Goal: Use online tool/utility: Utilize a website feature to perform a specific function

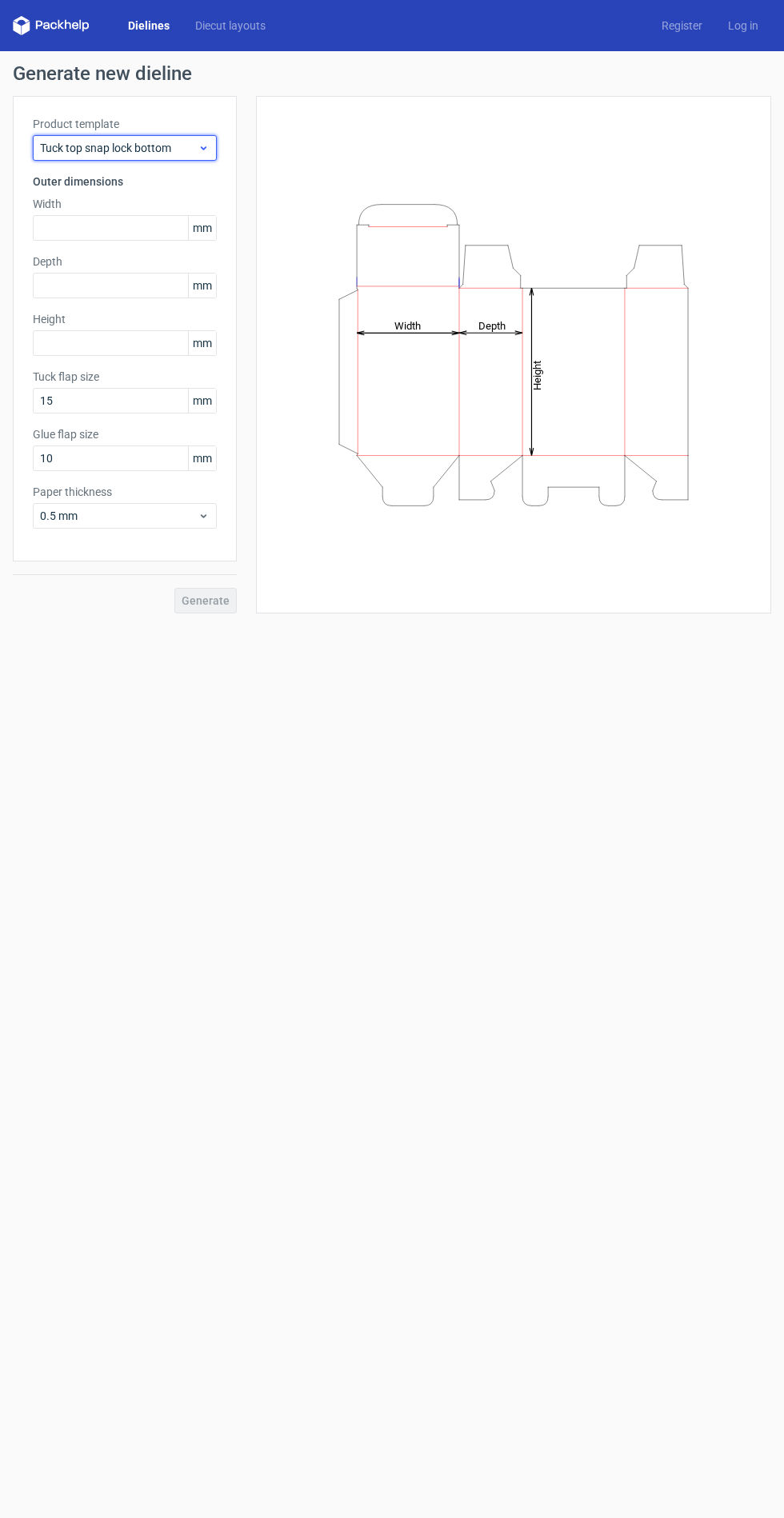
click at [204, 147] on icon at bounding box center [204, 148] width 12 height 13
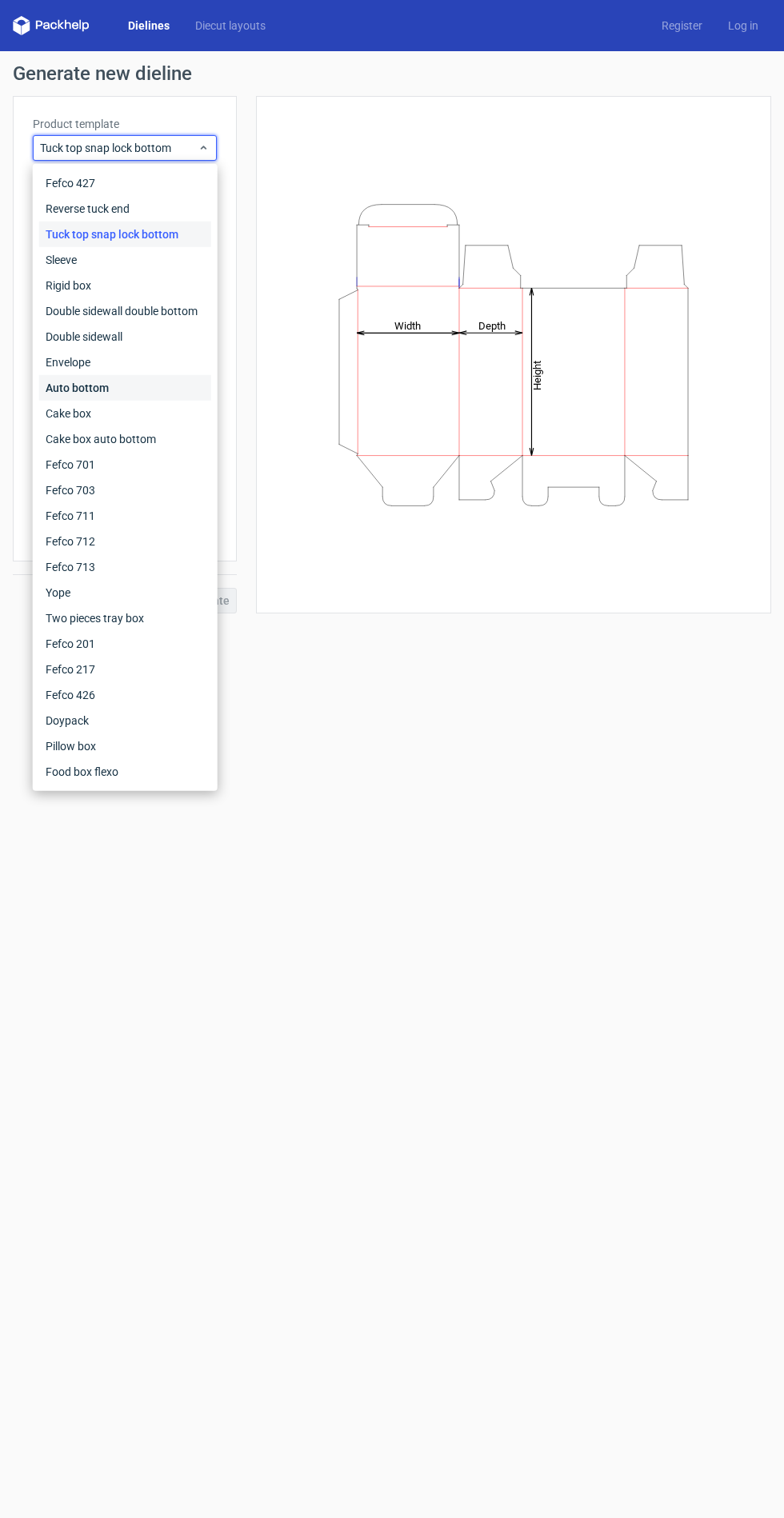
click at [147, 384] on div "Auto bottom" at bounding box center [125, 387] width 172 height 26
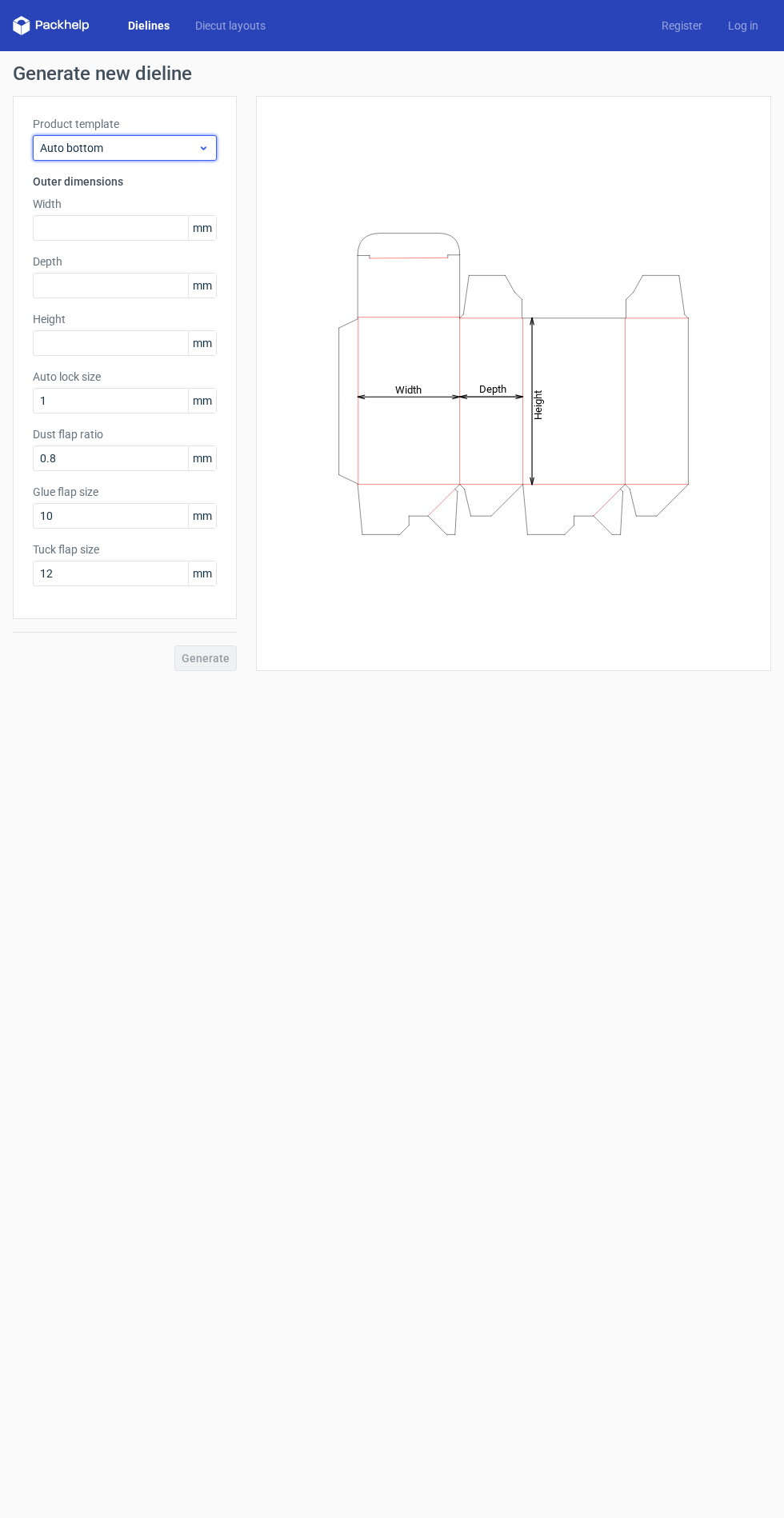
click at [204, 148] on use at bounding box center [204, 149] width 6 height 4
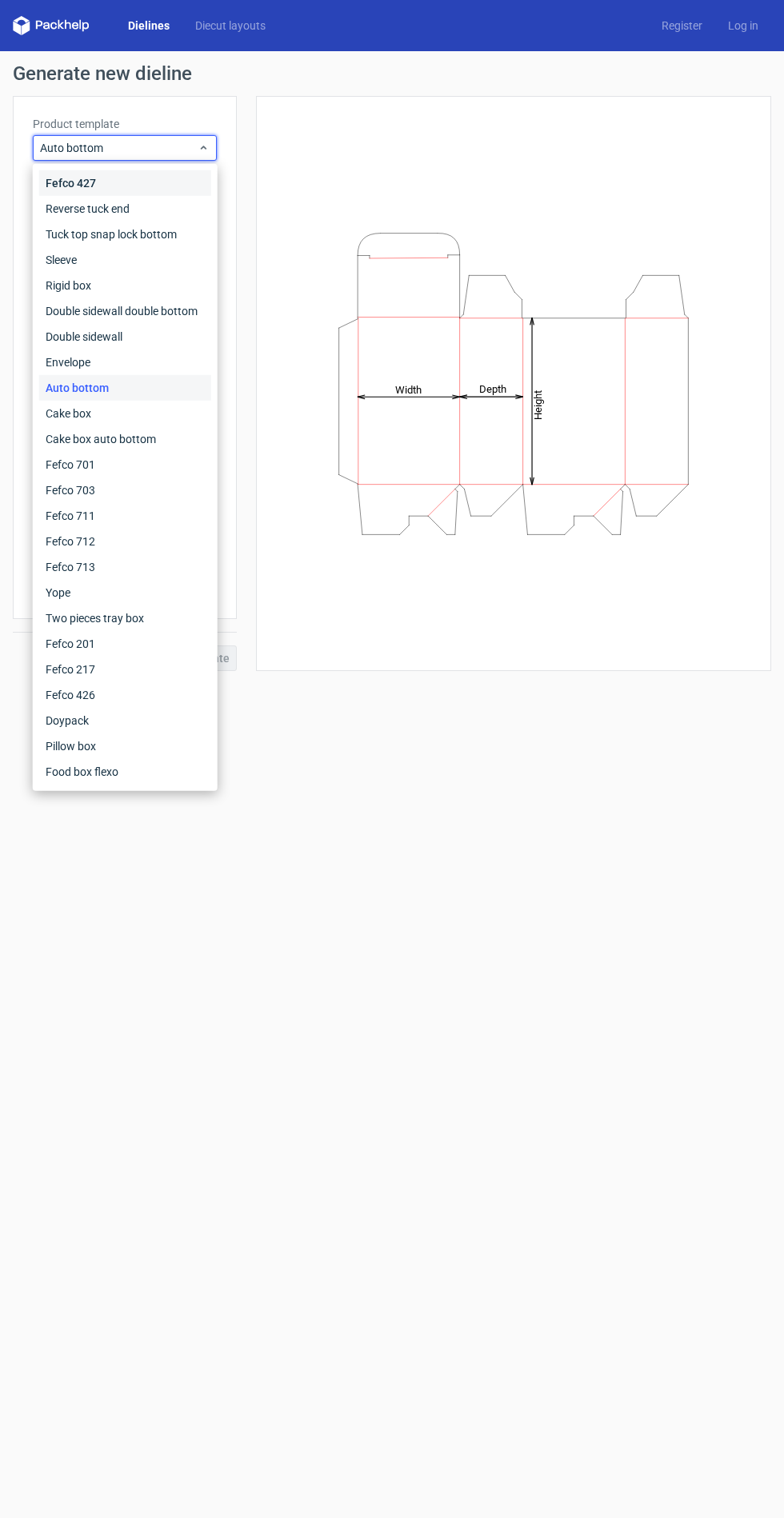
click at [137, 188] on div "Fefco 427" at bounding box center [125, 183] width 172 height 26
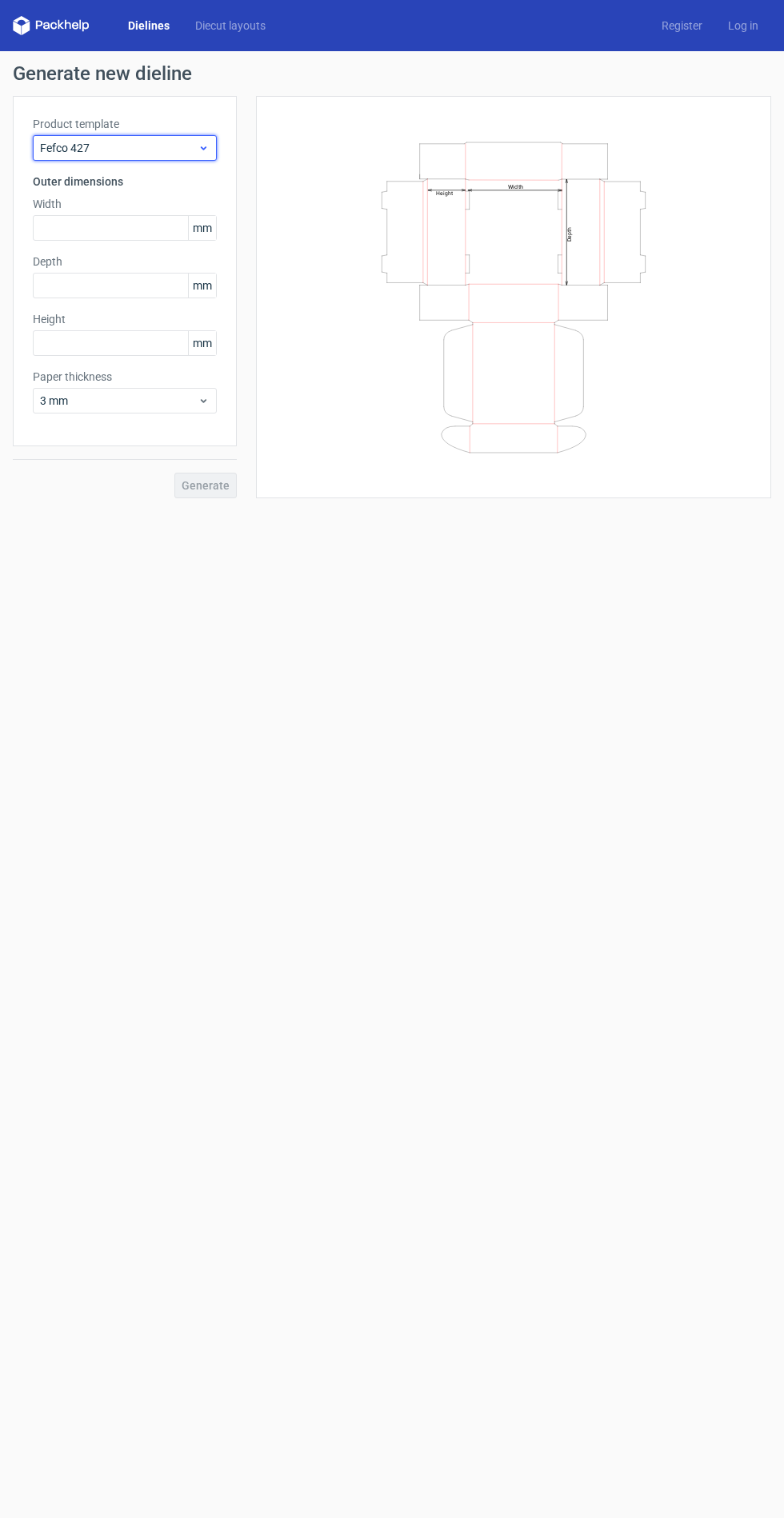
click at [187, 141] on span "Fefco 427" at bounding box center [118, 148] width 157 height 16
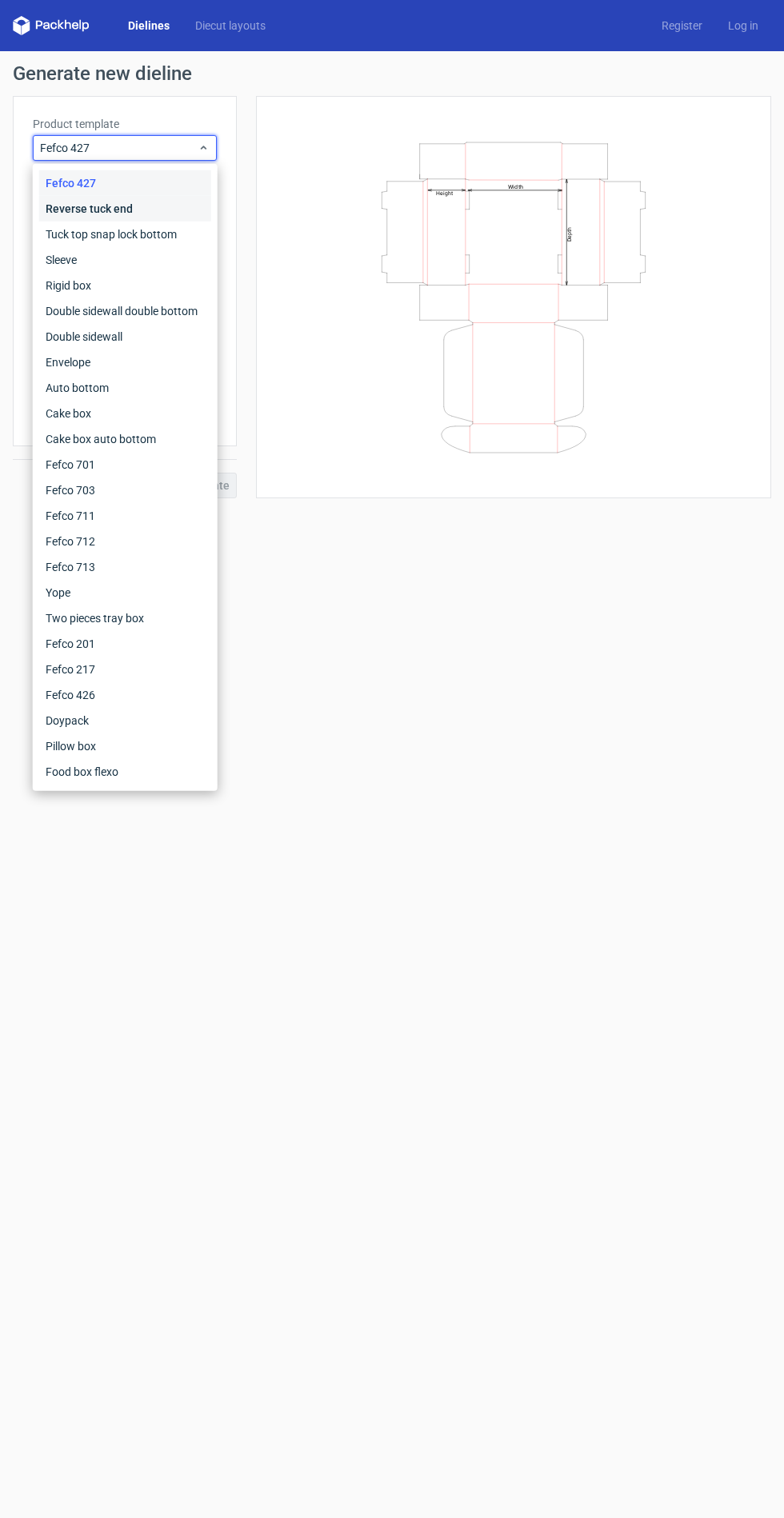
click at [165, 208] on div "Reverse tuck end" at bounding box center [125, 208] width 172 height 26
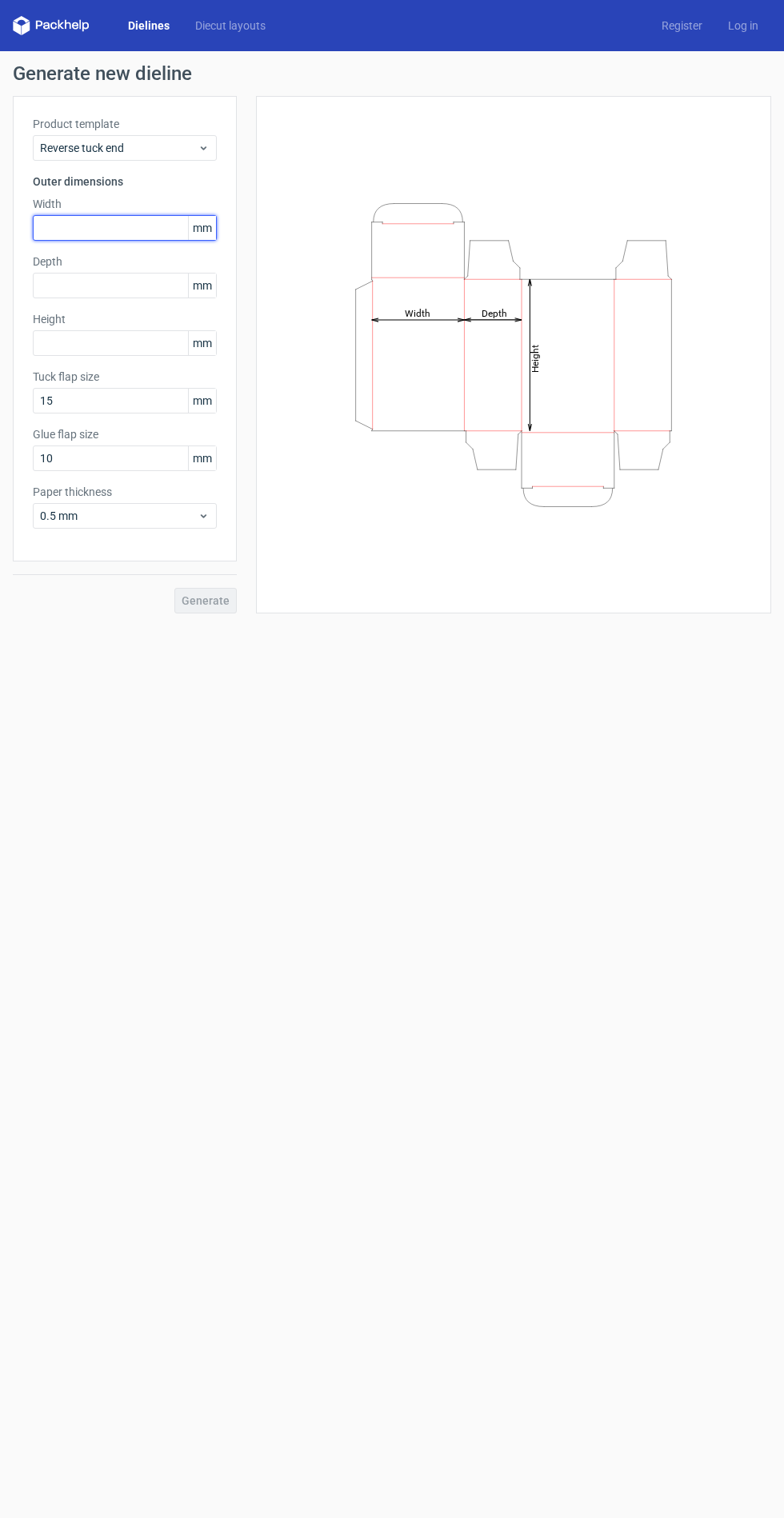
click at [128, 226] on input "text" at bounding box center [125, 227] width 184 height 26
type input "500"
click at [121, 287] on input "text" at bounding box center [125, 285] width 184 height 26
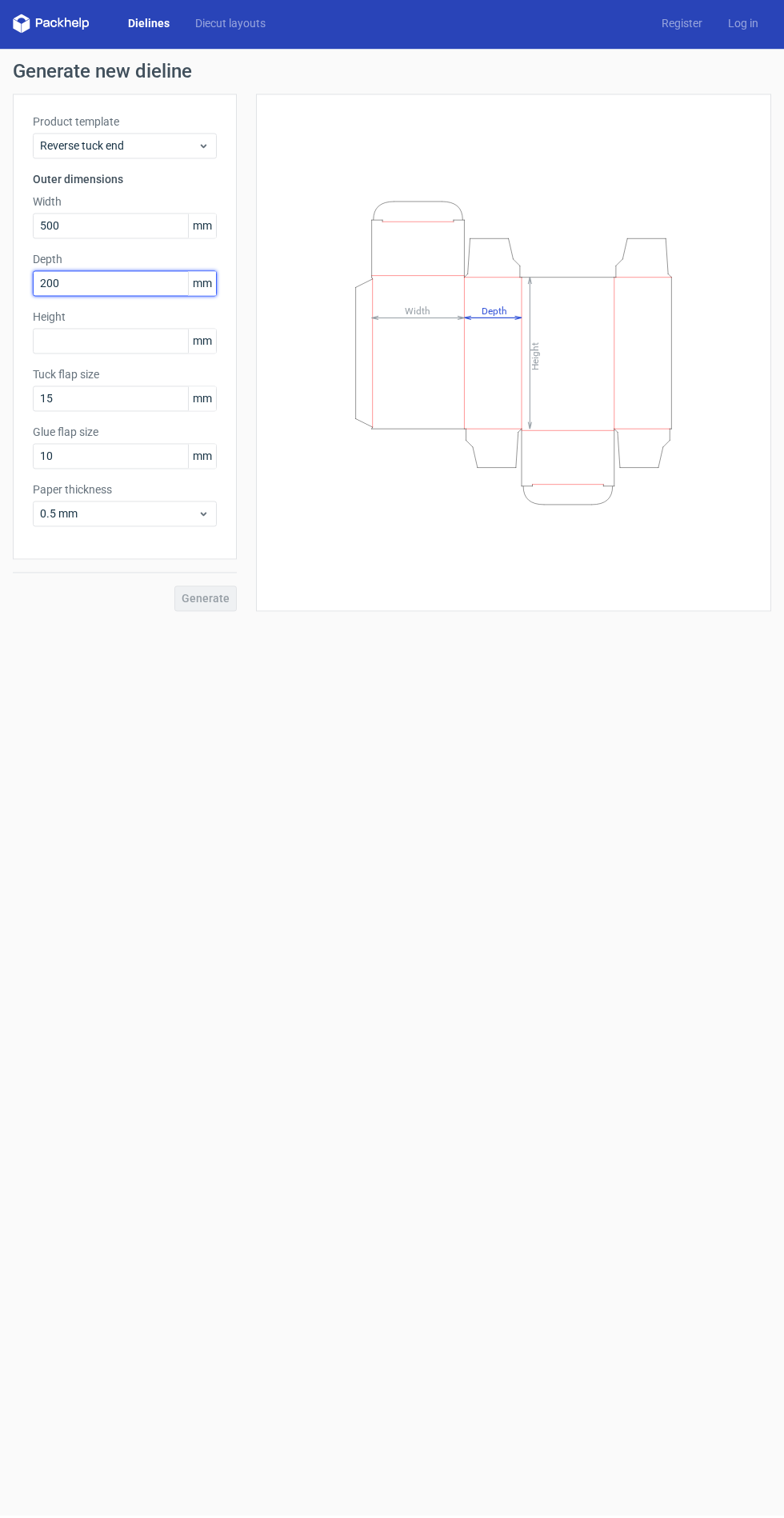
type input "200"
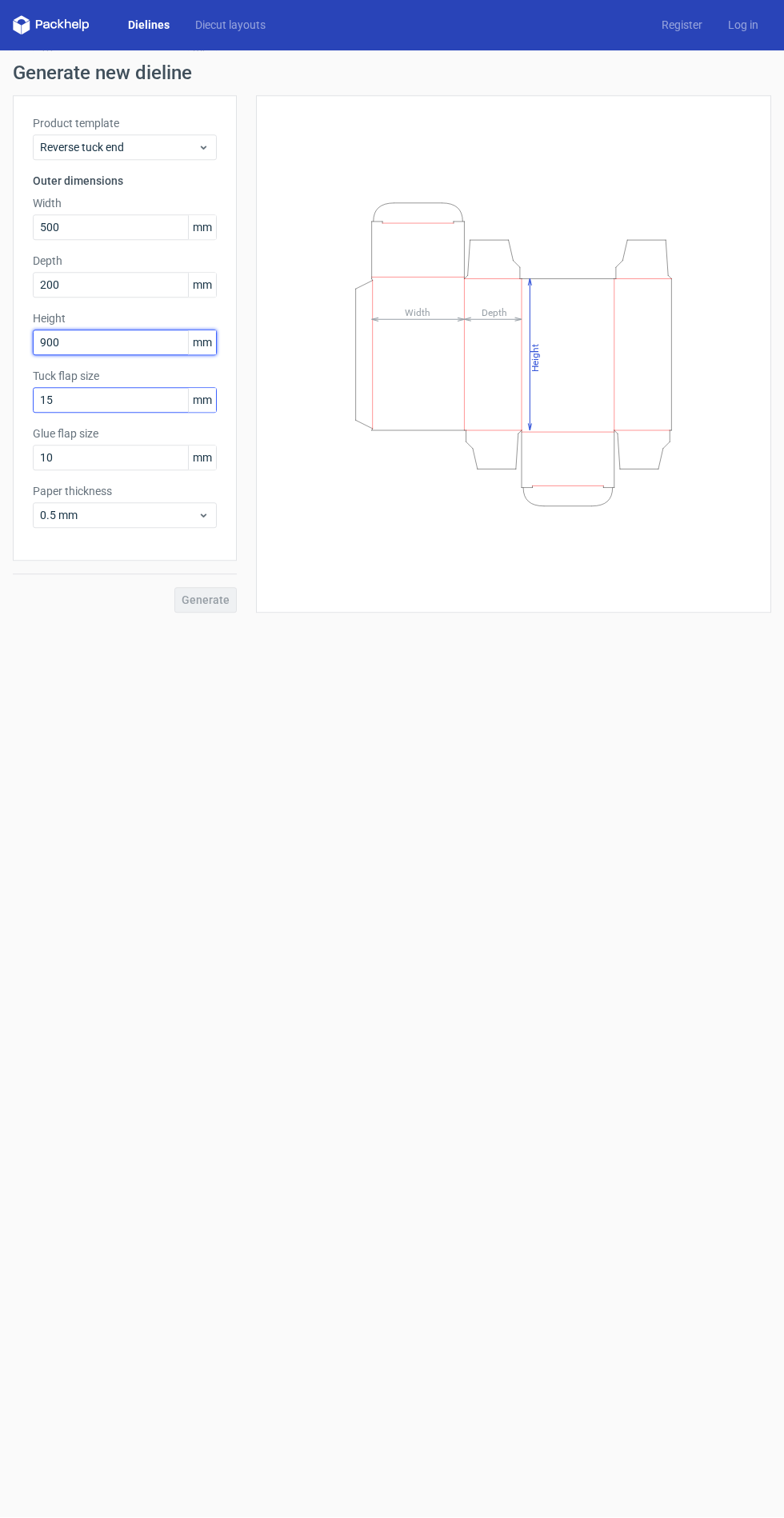
type input "900"
click at [155, 403] on div "Tuck flap size 15 mm" at bounding box center [125, 390] width 184 height 45
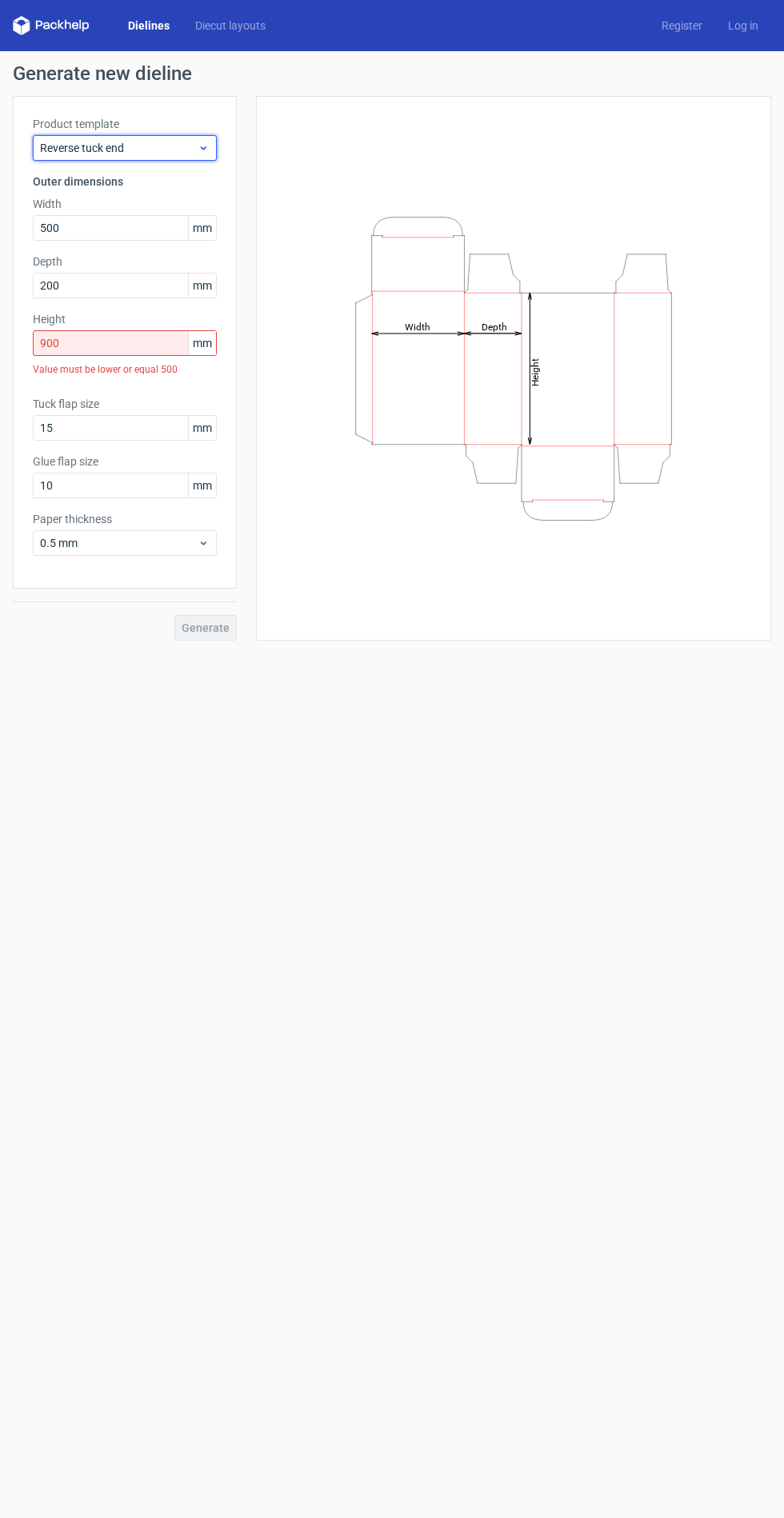
click at [183, 143] on span "Reverse tuck end" at bounding box center [118, 148] width 157 height 16
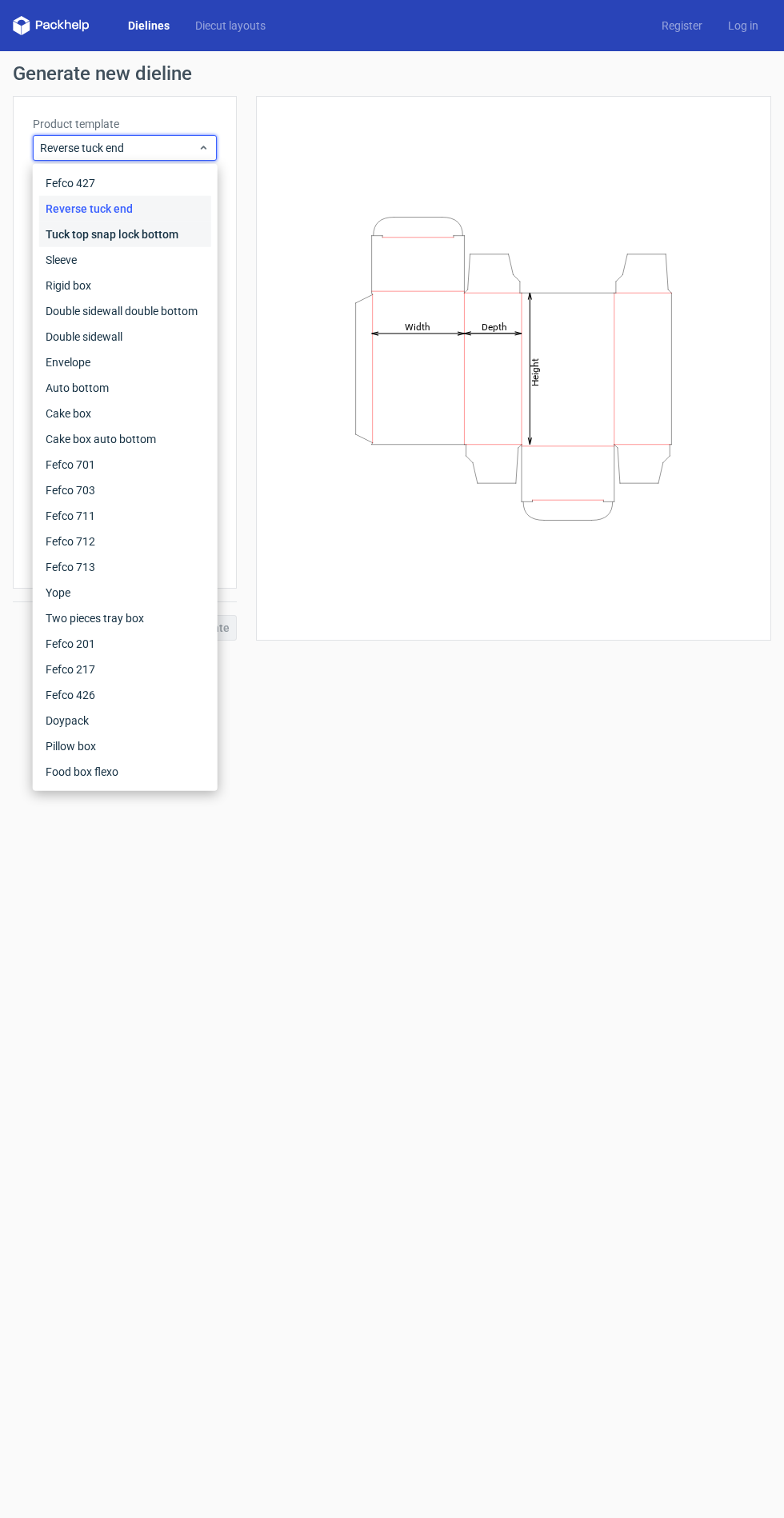
click at [136, 234] on div "Tuck top snap lock bottom" at bounding box center [125, 234] width 172 height 26
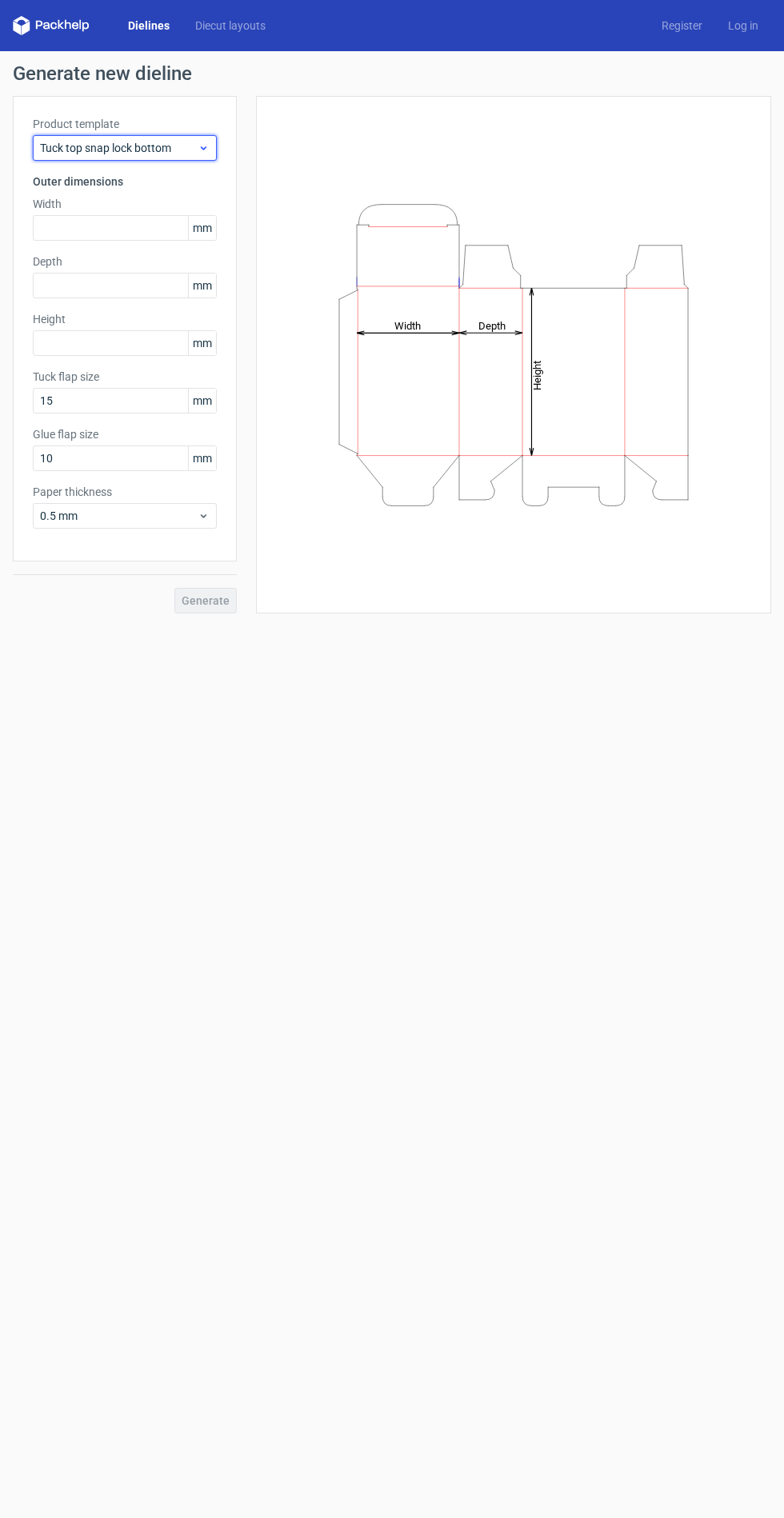
click at [150, 147] on span "Tuck top snap lock bottom" at bounding box center [118, 148] width 157 height 16
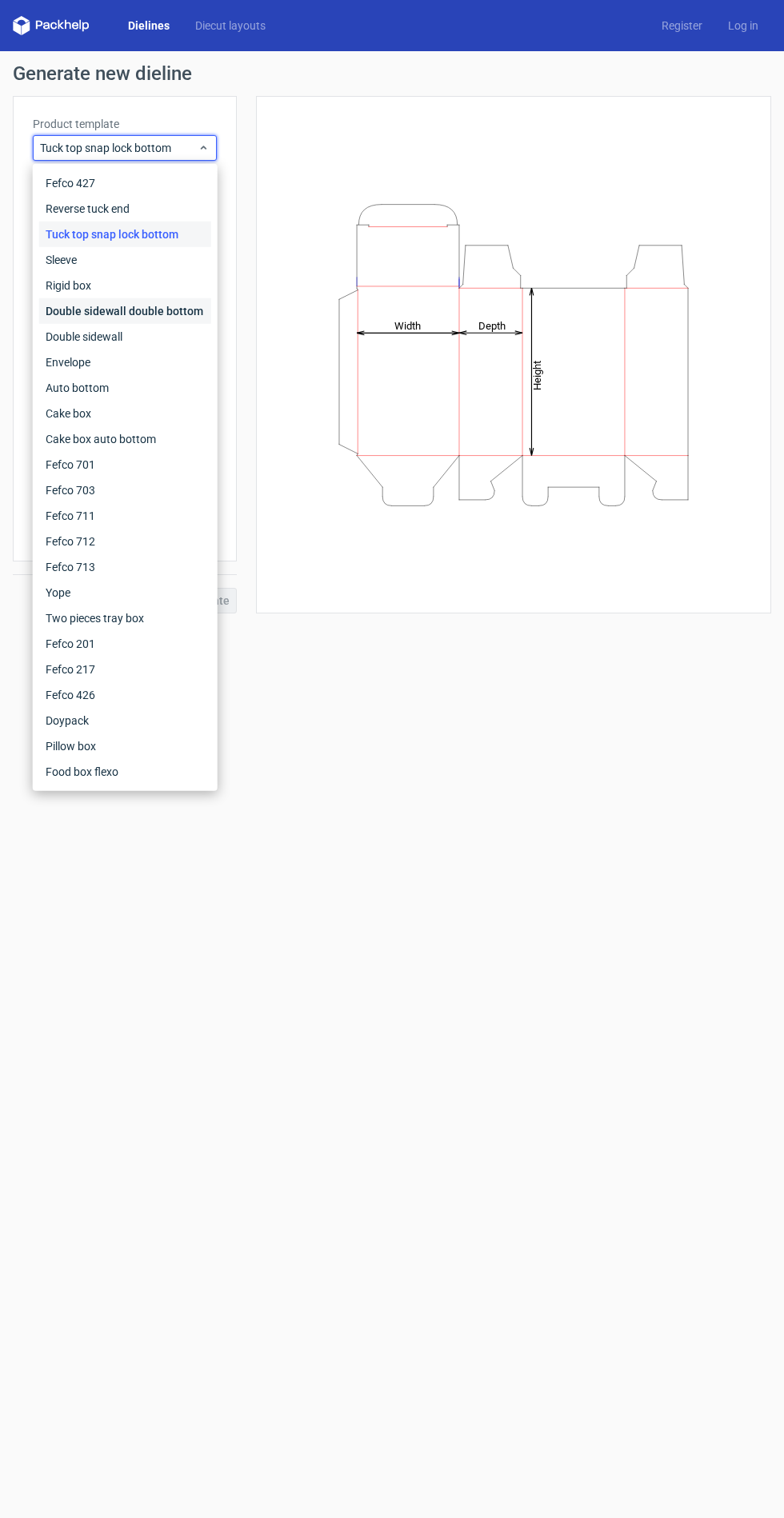
click at [164, 311] on div "Double sidewall double bottom" at bounding box center [125, 311] width 172 height 26
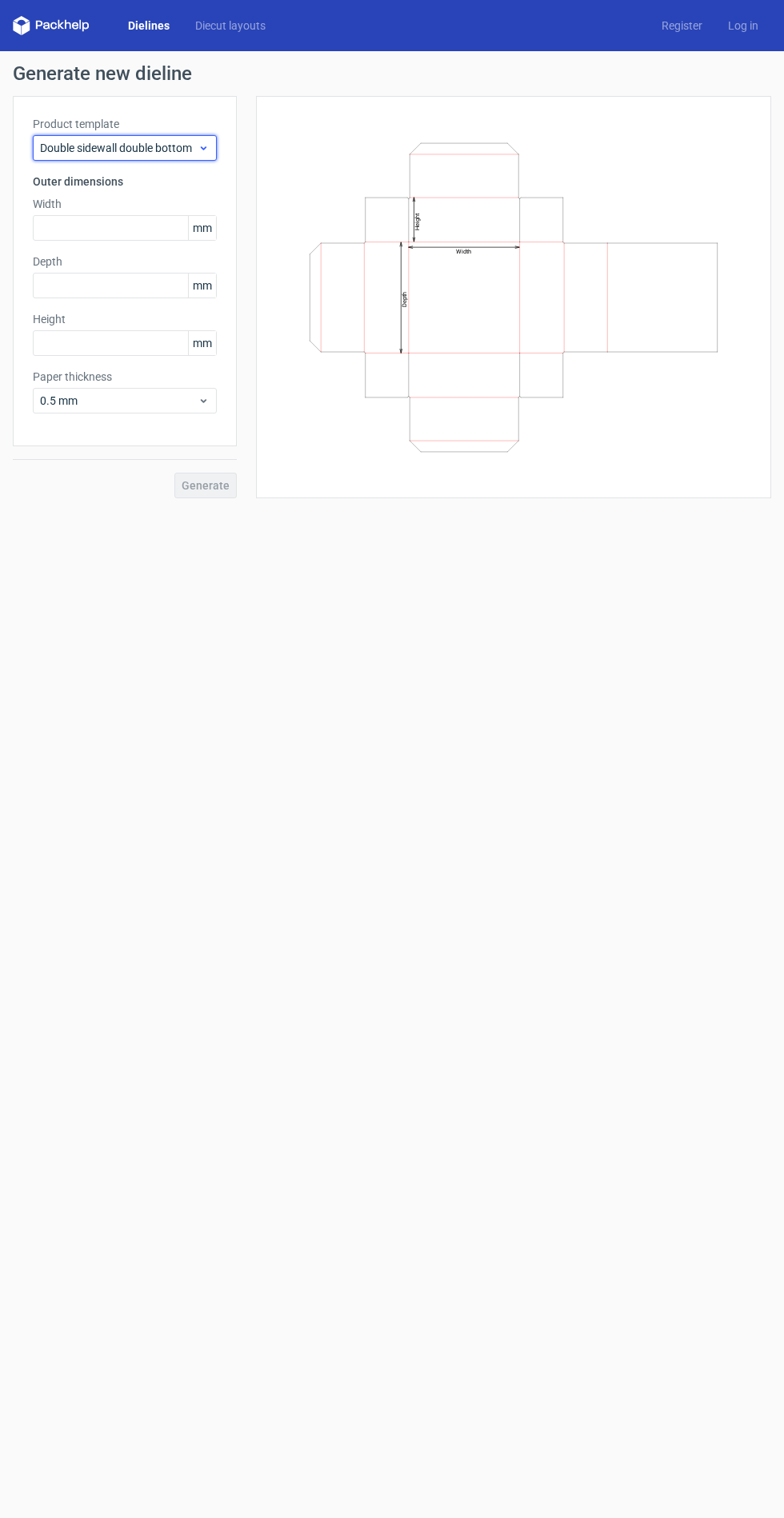
click at [188, 140] on span "Double sidewall double bottom" at bounding box center [118, 148] width 157 height 16
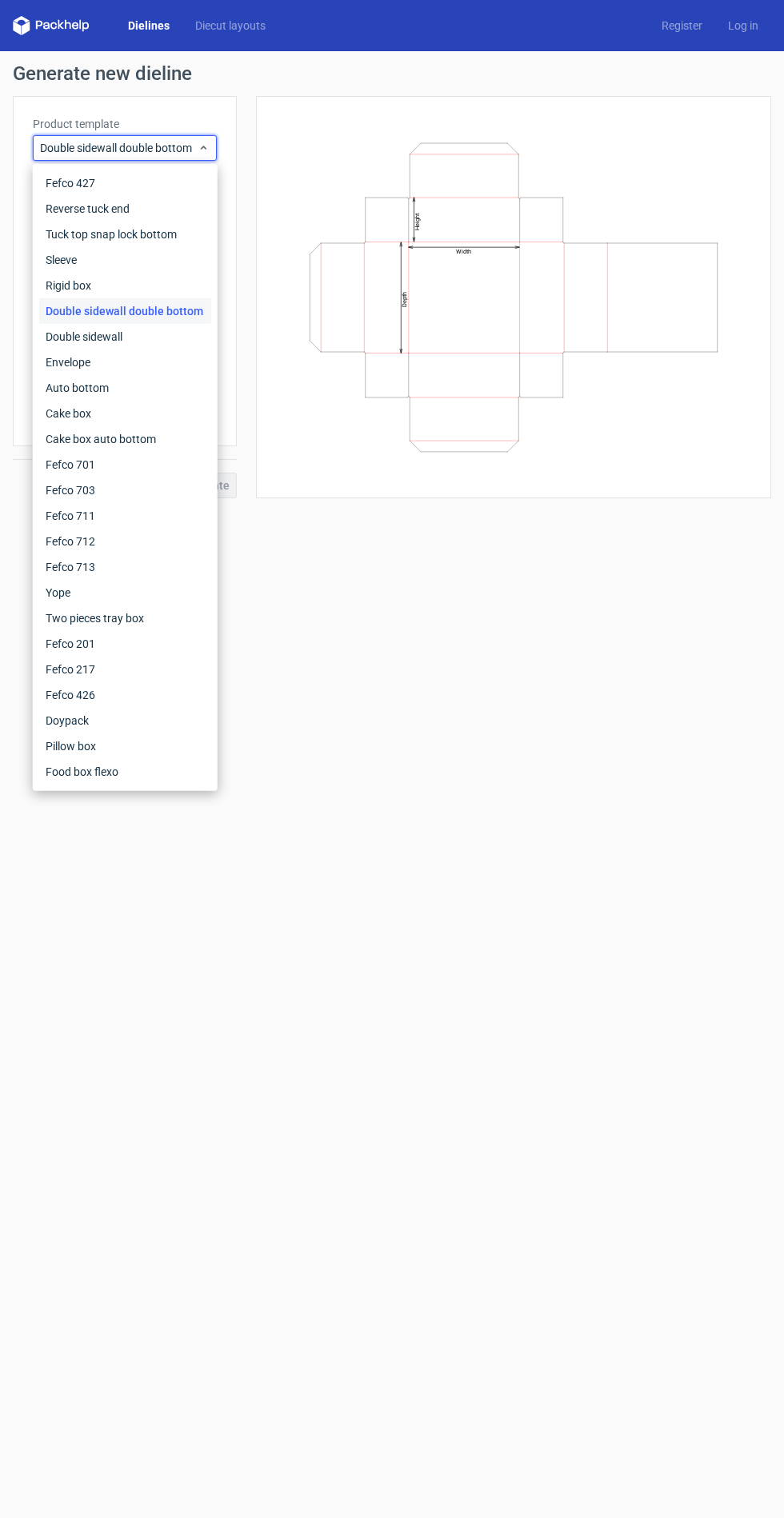
click at [144, 311] on div "Double sidewall double bottom" at bounding box center [125, 311] width 172 height 26
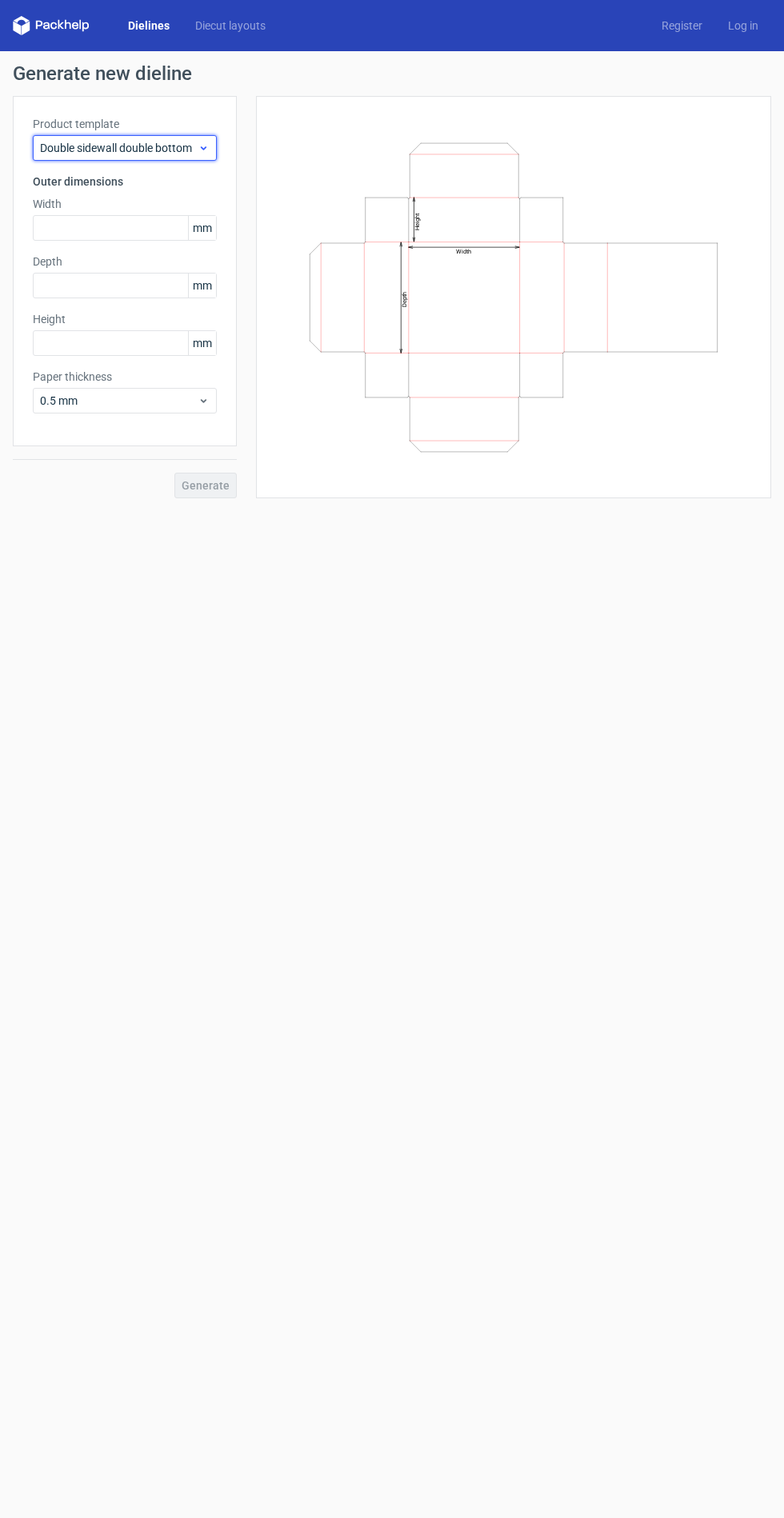
click at [157, 155] on span "Double sidewall double bottom" at bounding box center [118, 148] width 157 height 16
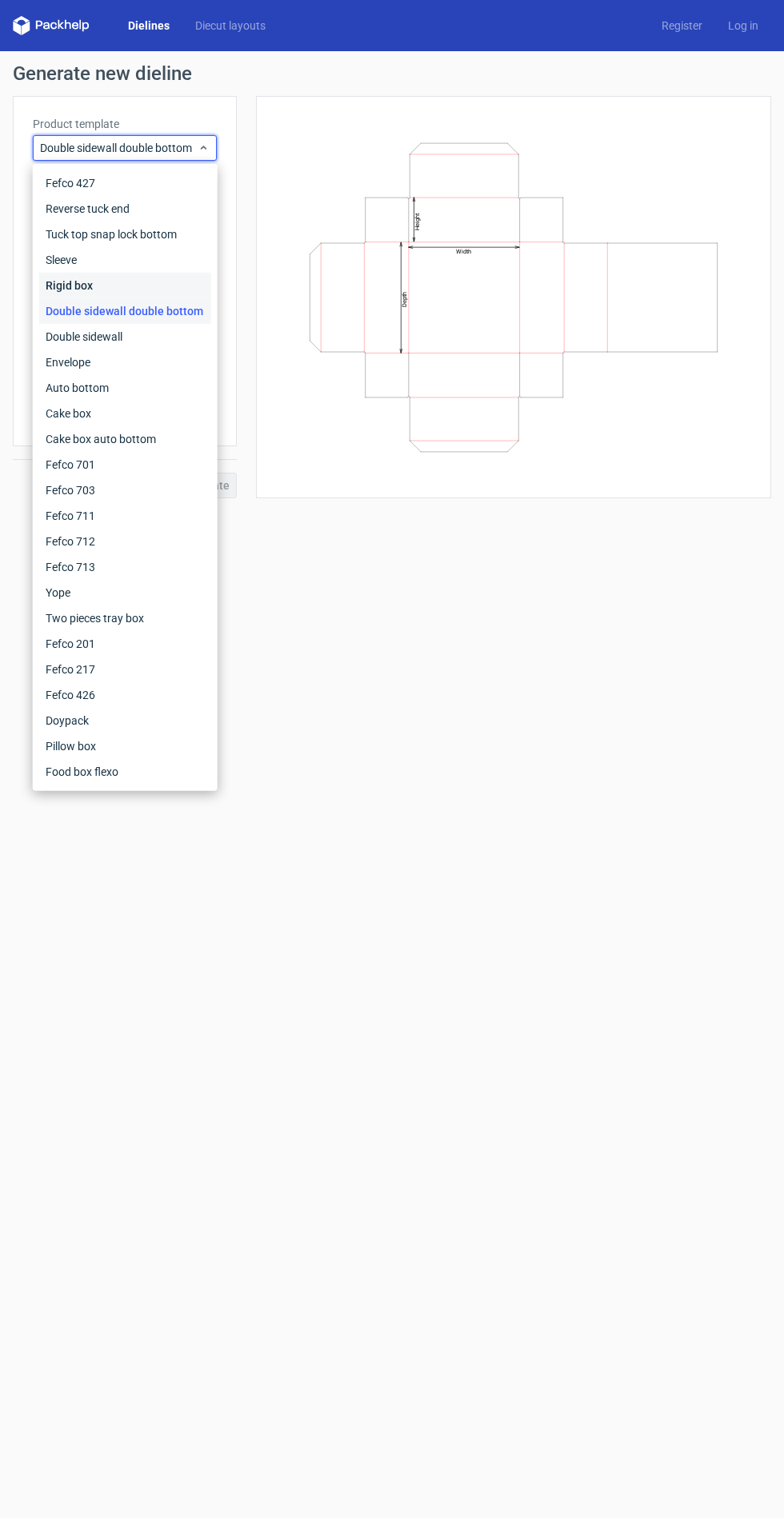
click at [141, 282] on div "Rigid box" at bounding box center [125, 285] width 172 height 26
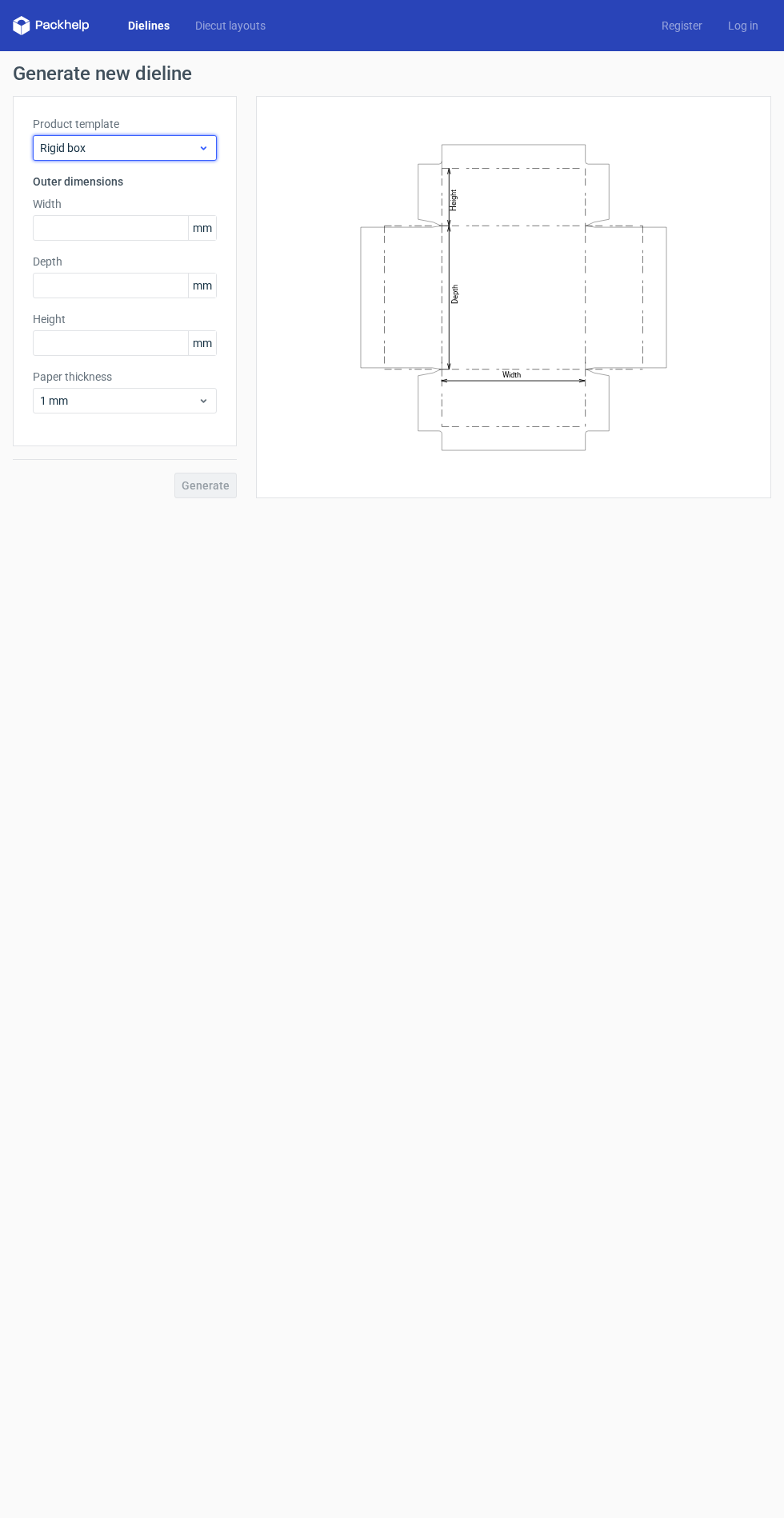
click at [181, 142] on span "Rigid box" at bounding box center [118, 148] width 157 height 16
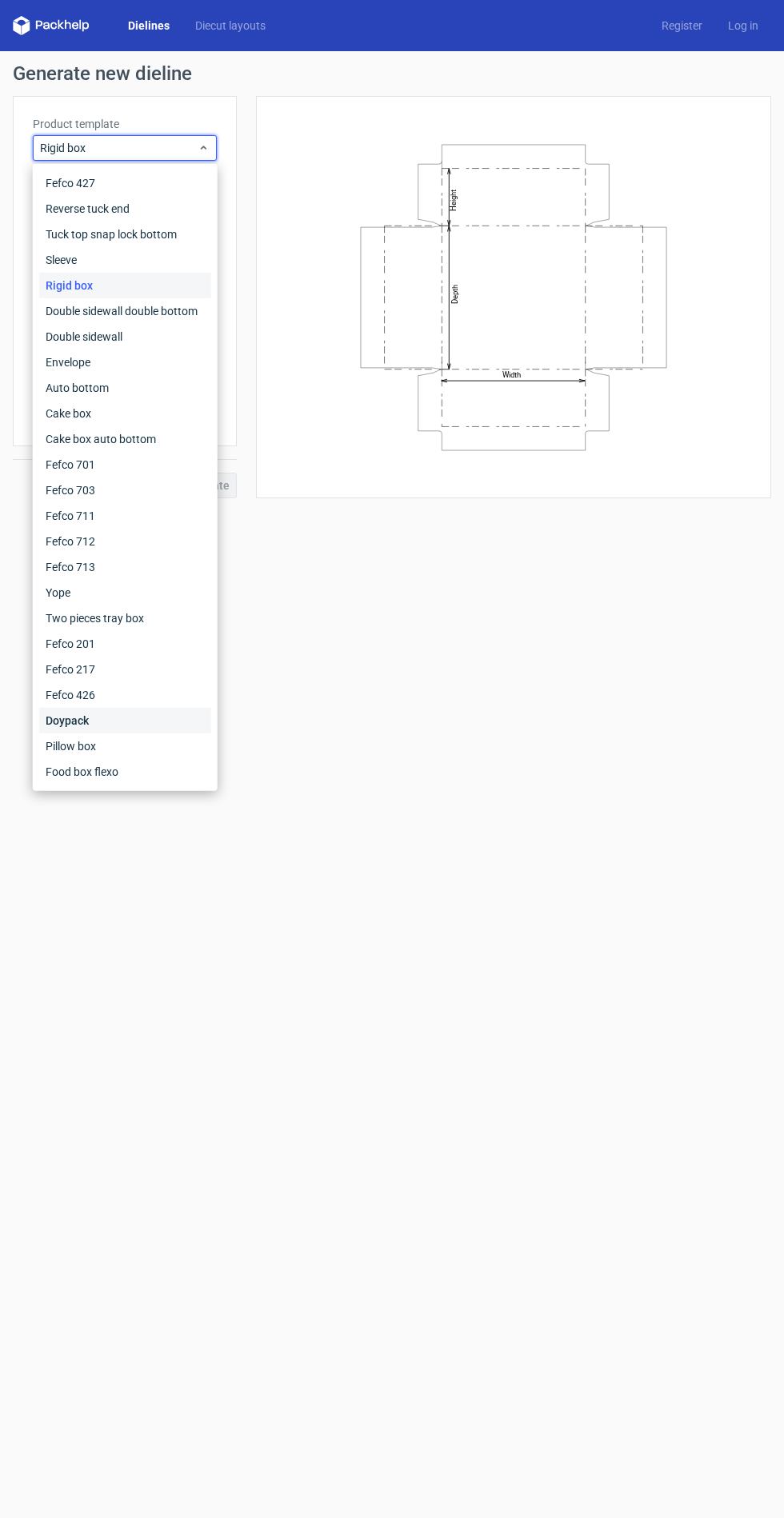
click at [144, 718] on div "Doypack" at bounding box center [125, 720] width 172 height 26
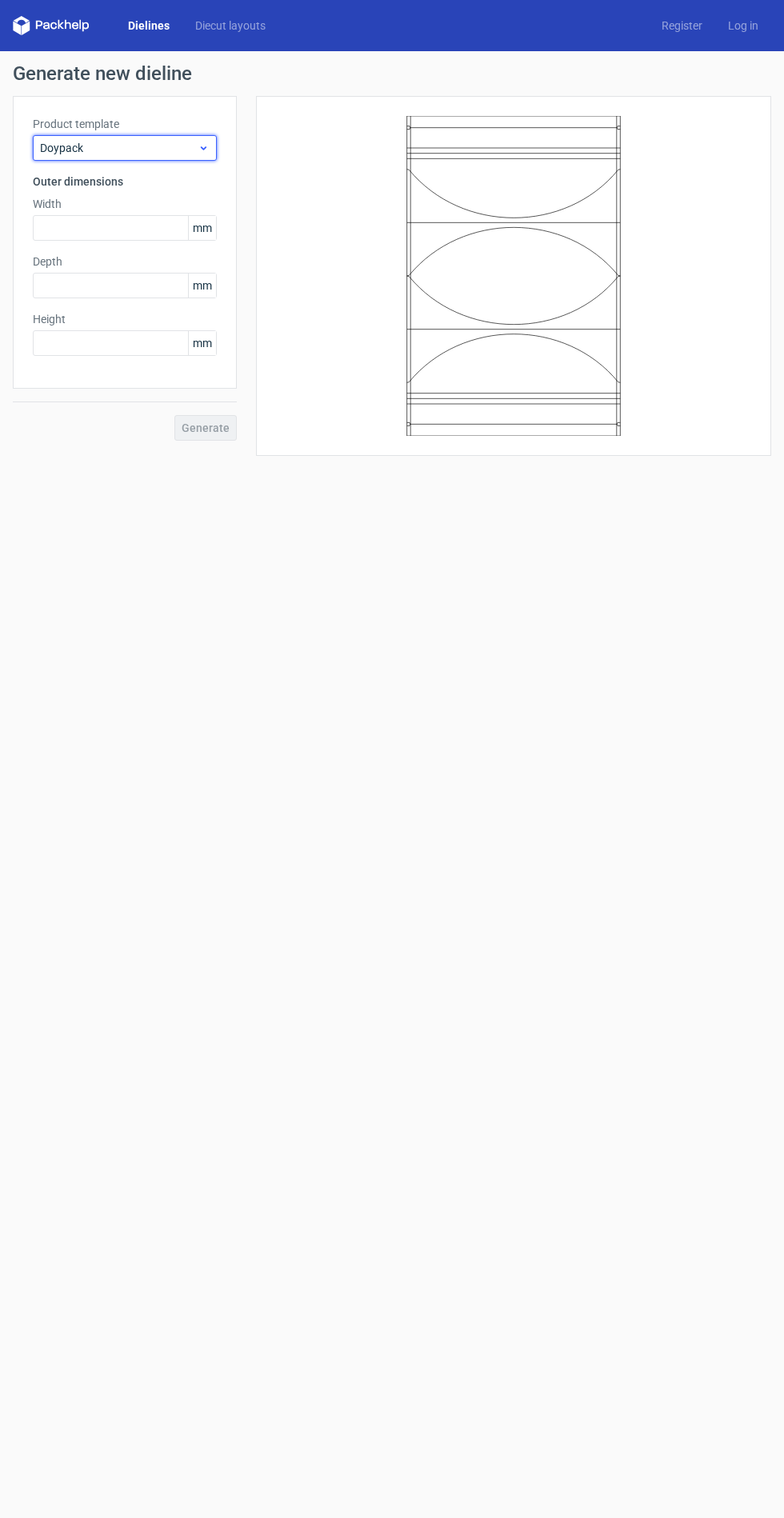
click at [189, 142] on span "Doypack" at bounding box center [118, 148] width 157 height 16
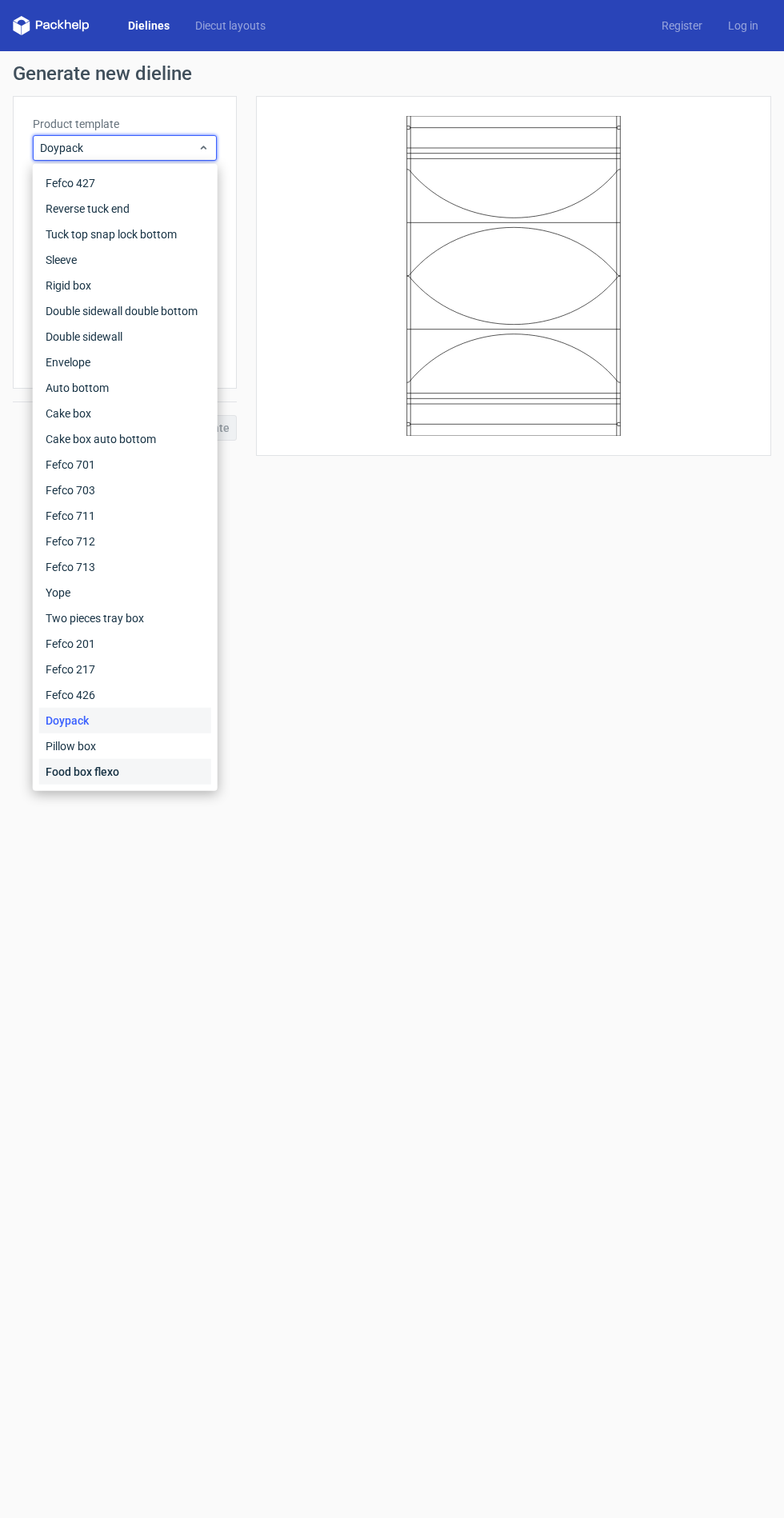
click at [118, 778] on div "Food box flexo" at bounding box center [125, 771] width 172 height 26
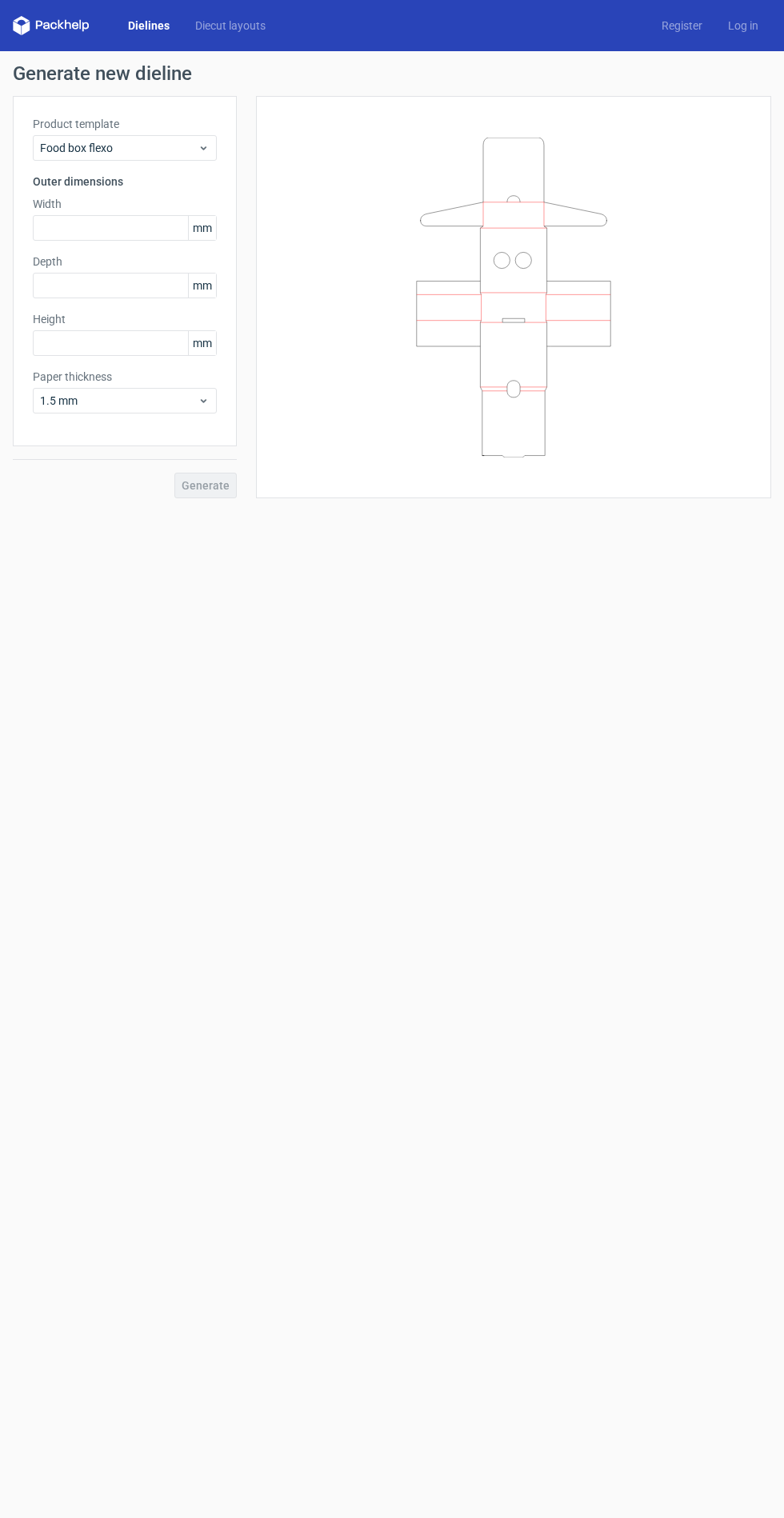
click at [183, 112] on div "Product template Food box flexo Outer dimensions Width mm Depth mm Height mm Pa…" at bounding box center [125, 271] width 223 height 350
click at [183, 152] on span "Food box flexo" at bounding box center [118, 148] width 157 height 16
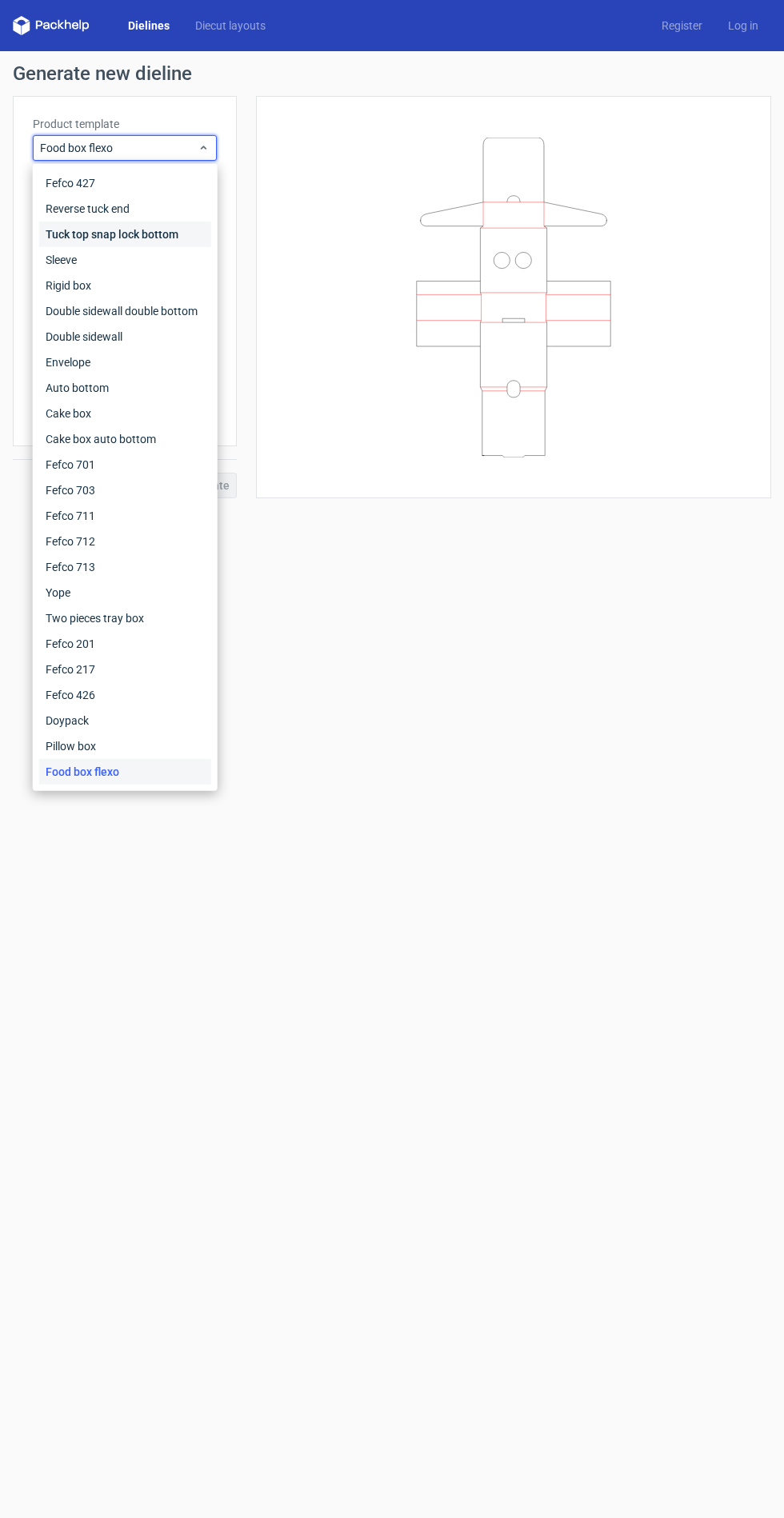
click at [156, 240] on div "Tuck top snap lock bottom" at bounding box center [125, 234] width 172 height 26
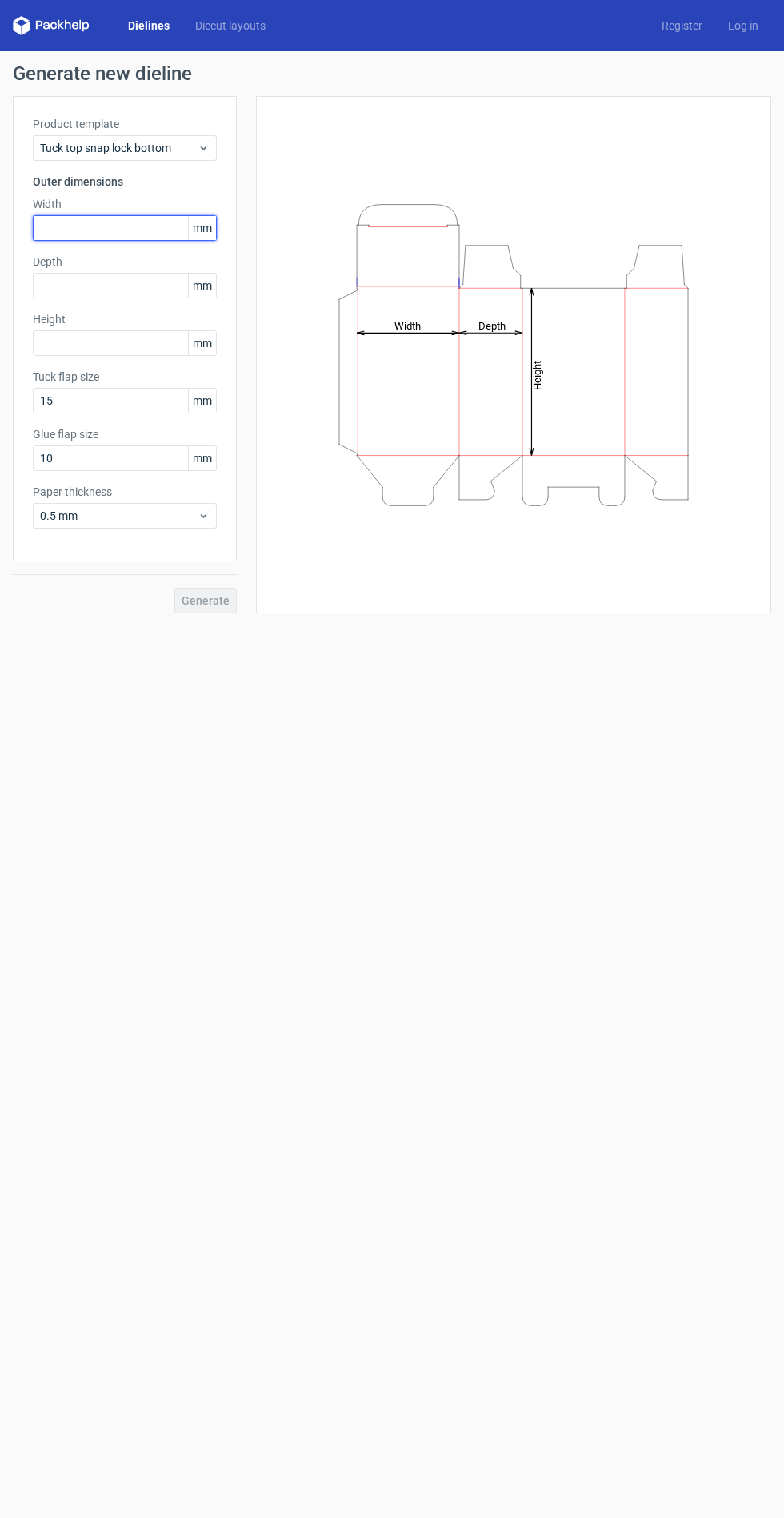
click at [121, 229] on input "text" at bounding box center [125, 227] width 184 height 26
type input "500"
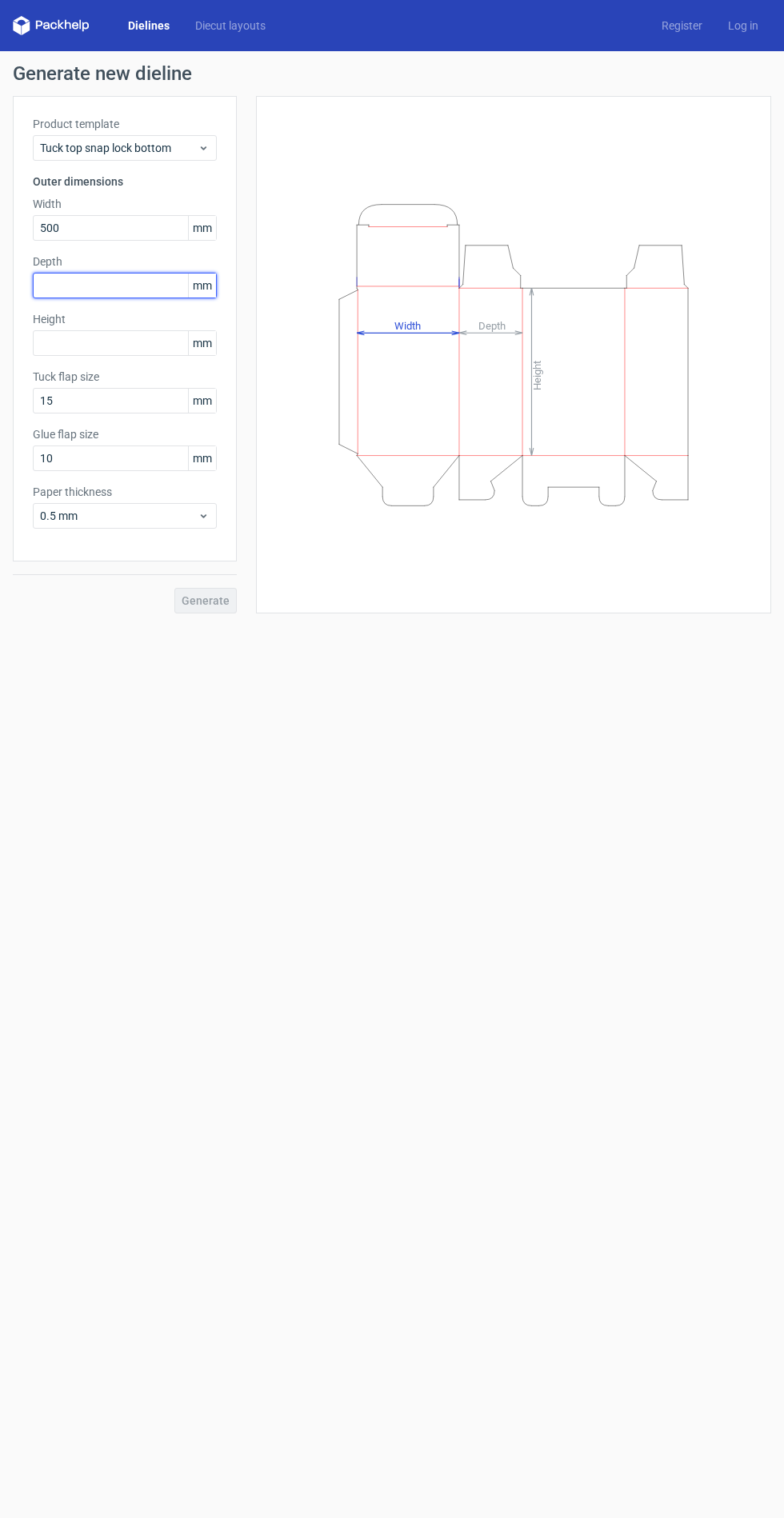
click at [157, 285] on input "text" at bounding box center [125, 285] width 184 height 26
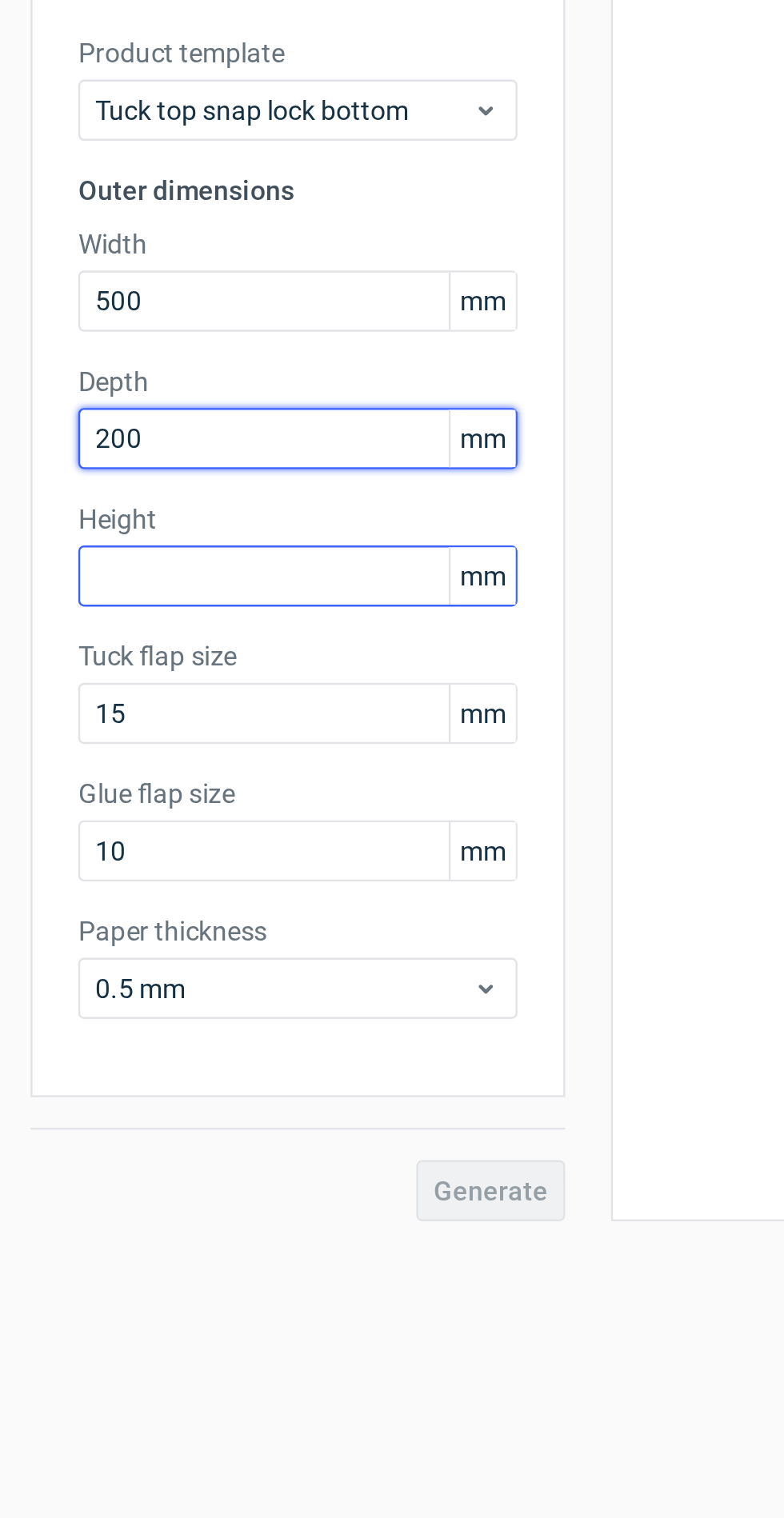
type input "200"
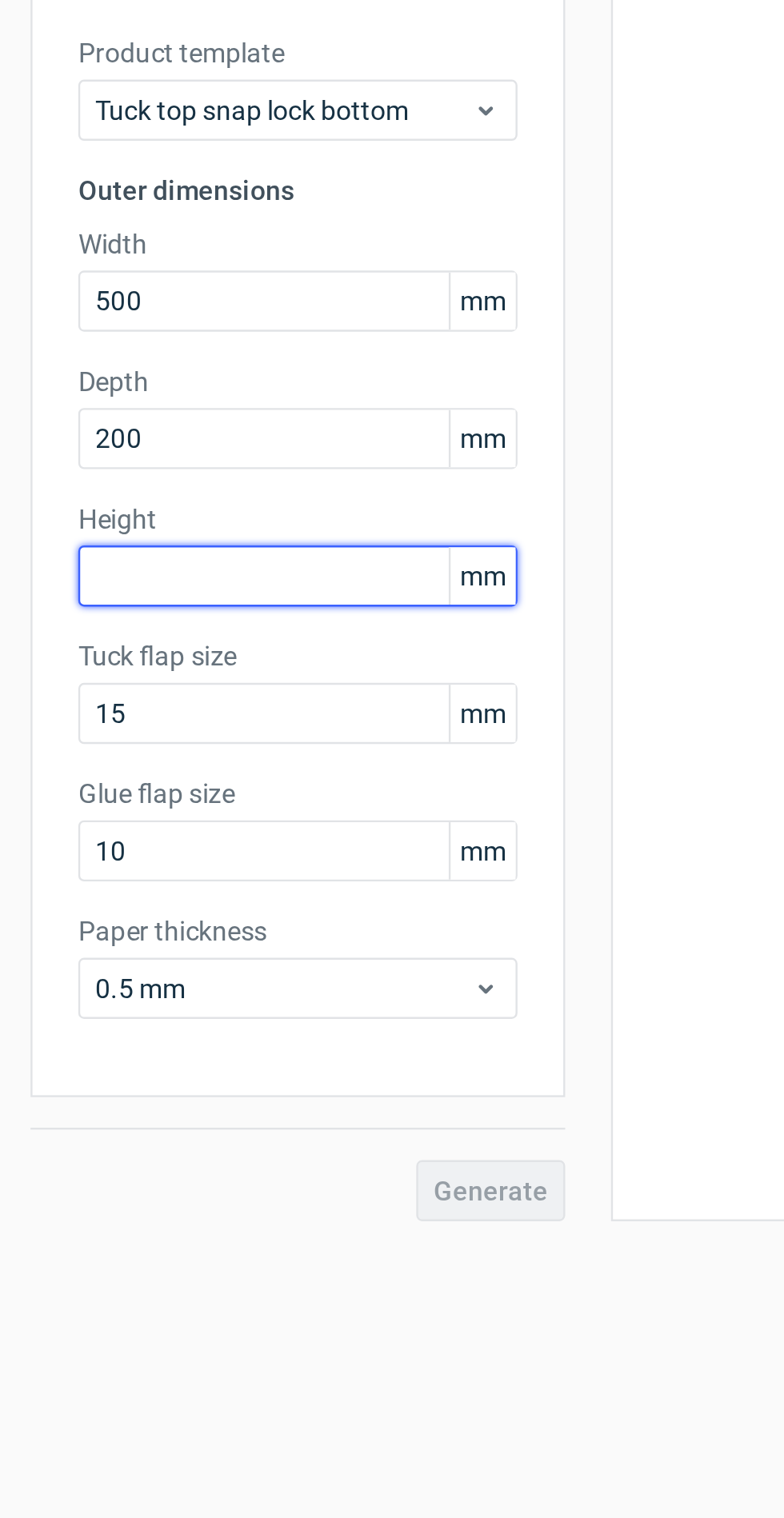
click at [132, 337] on input "text" at bounding box center [125, 343] width 184 height 26
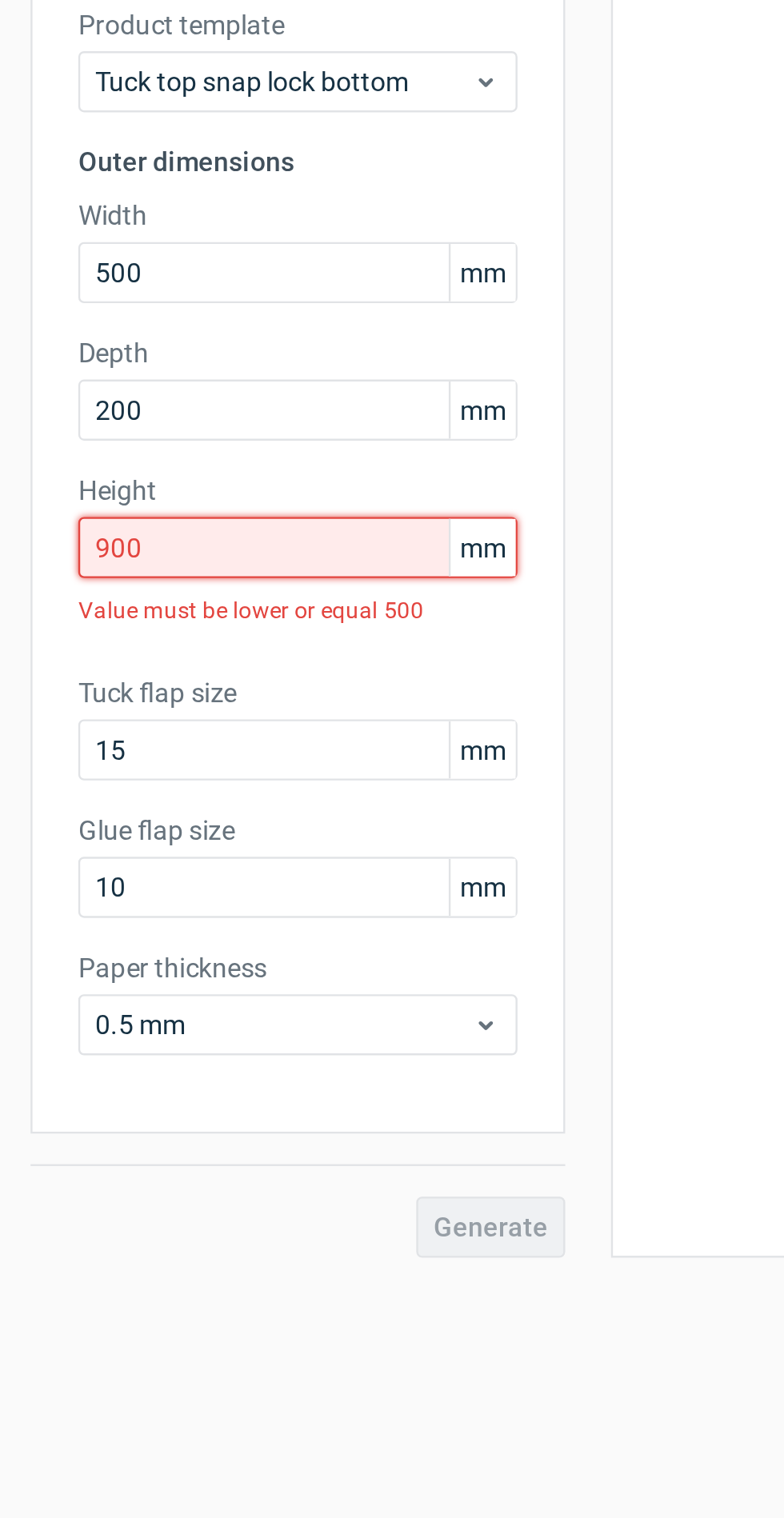
click at [137, 337] on input "900" at bounding box center [125, 343] width 184 height 26
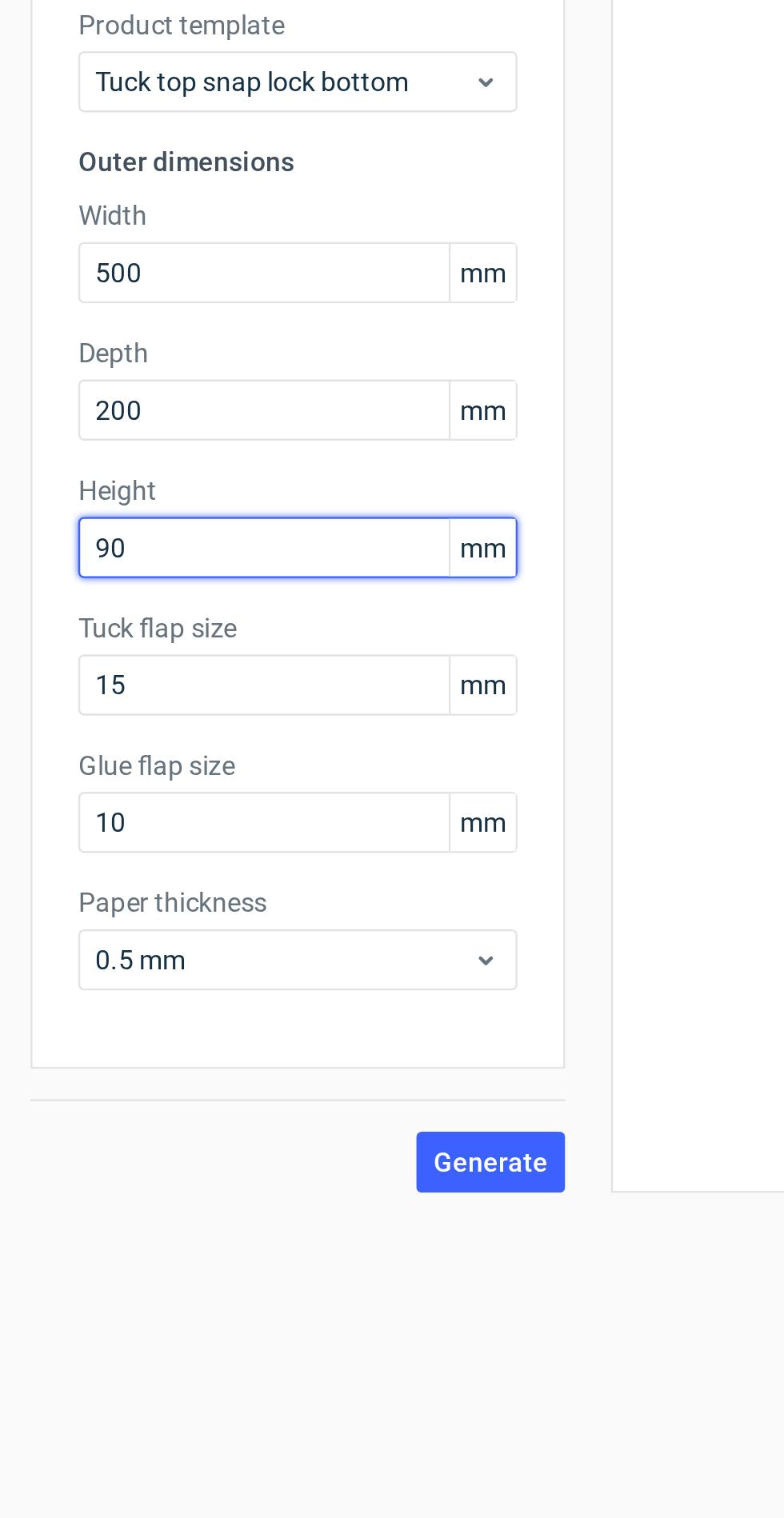
type input "9"
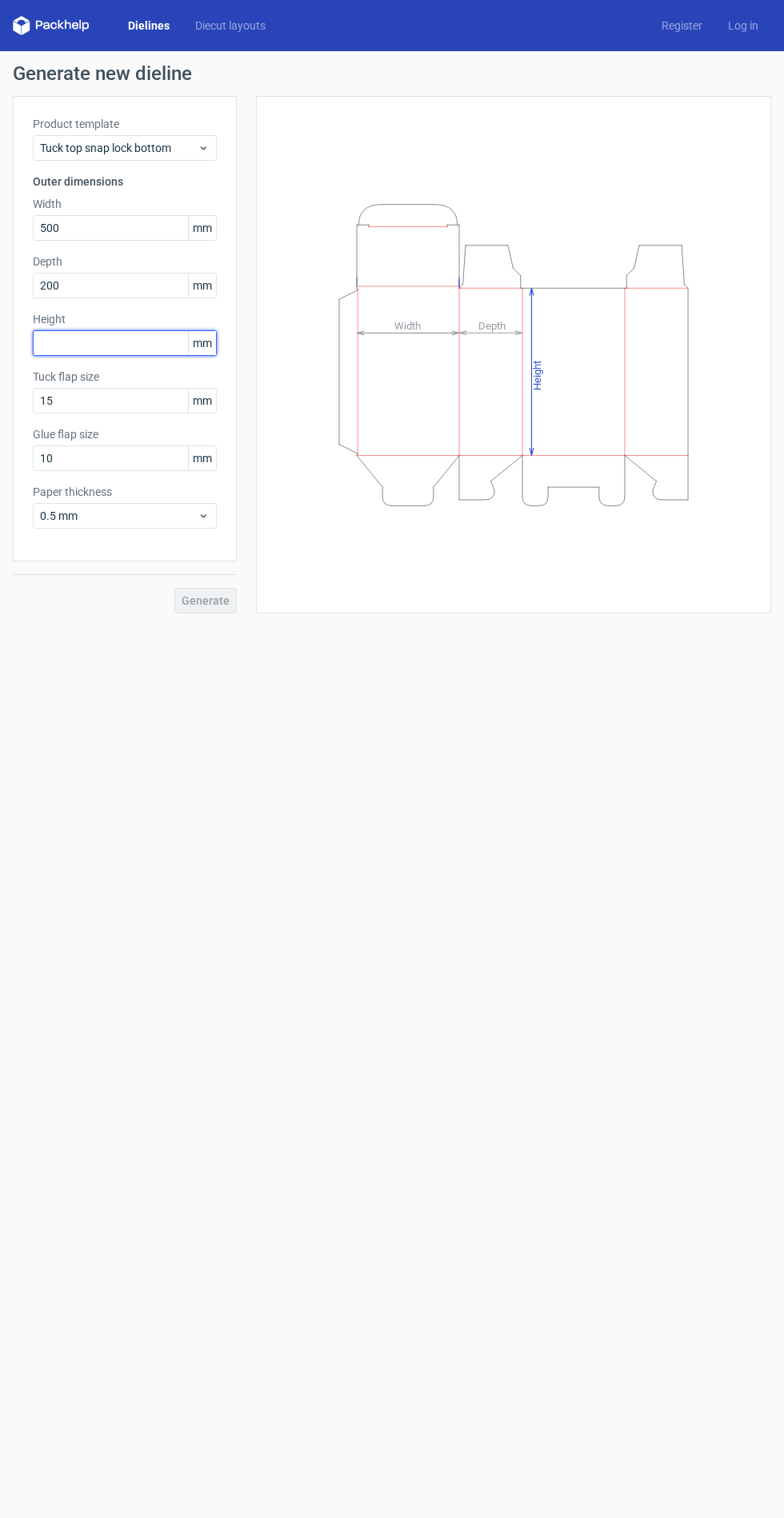
click at [123, 342] on input "text" at bounding box center [125, 343] width 184 height 26
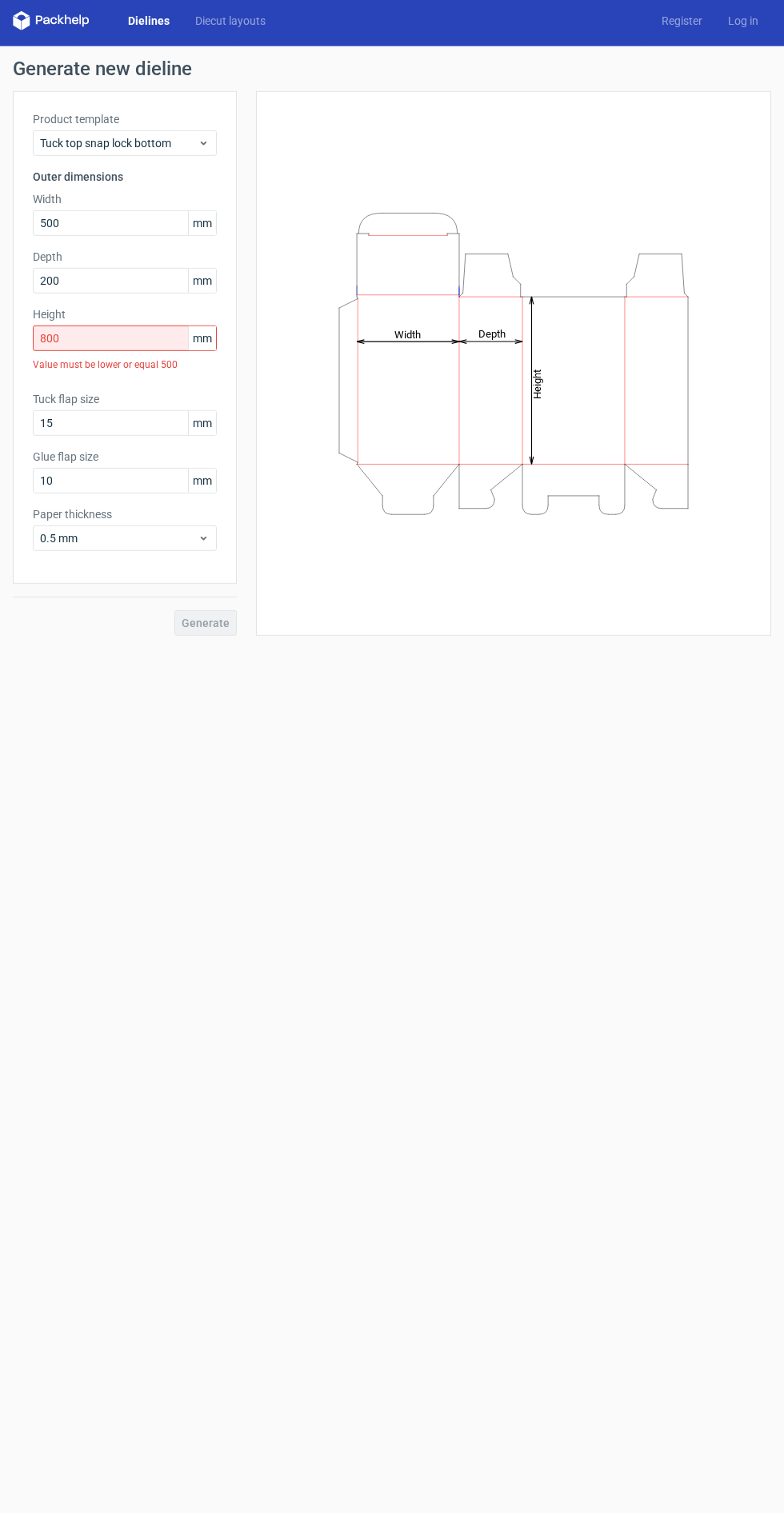
click at [197, 227] on span "mm" at bounding box center [202, 227] width 28 height 24
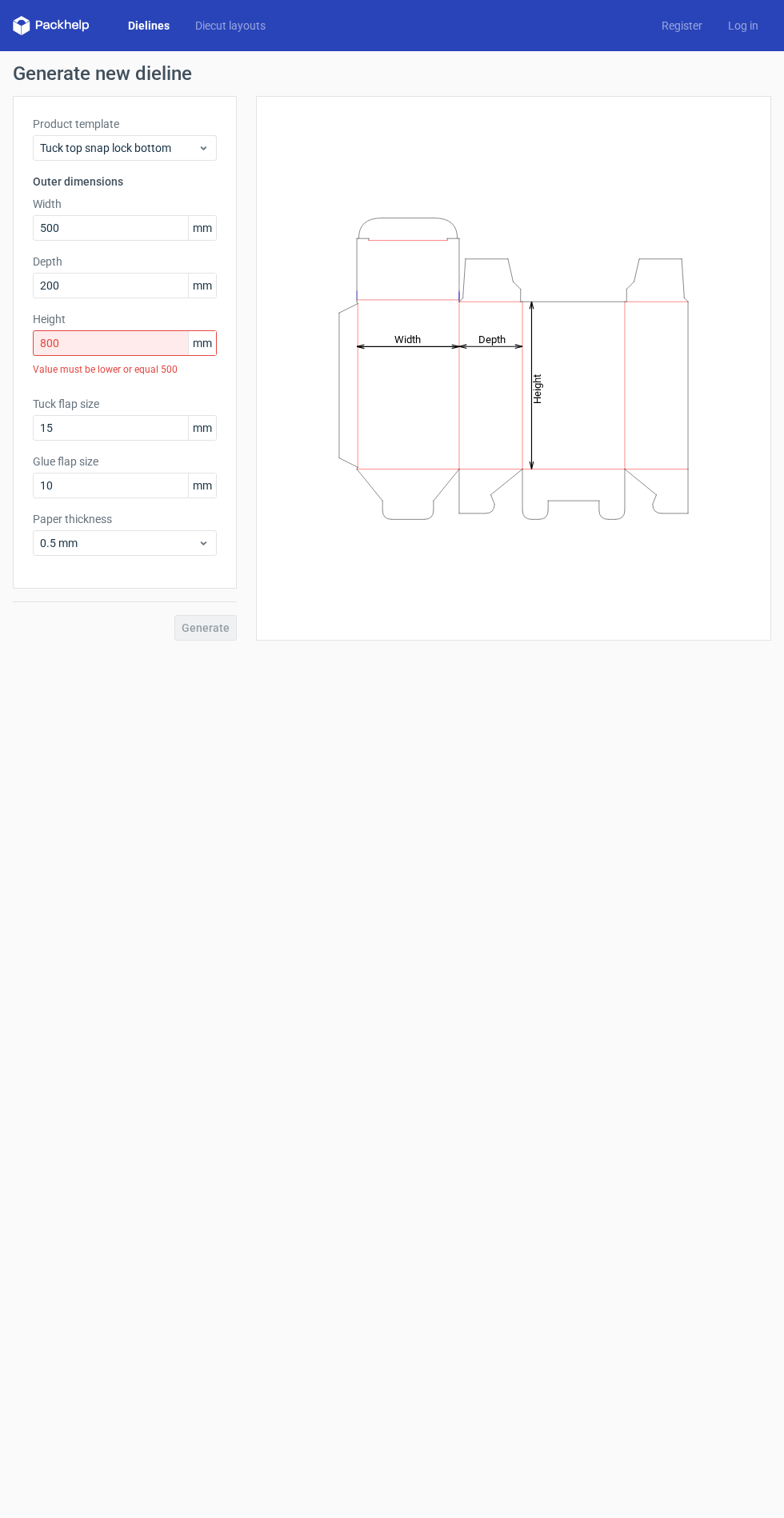
click at [194, 234] on span "mm" at bounding box center [202, 227] width 28 height 24
click at [497, 968] on form "Generate new dieline Product template Tuck top snap lock bottom Outer dimension…" at bounding box center [392, 784] width 784 height 1467
click at [134, 421] on input "15" at bounding box center [125, 427] width 184 height 26
click at [526, 760] on form "Generate new dieline Product template Tuck top snap lock bottom Outer dimension…" at bounding box center [392, 784] width 784 height 1467
click at [142, 423] on input "15" at bounding box center [125, 427] width 184 height 26
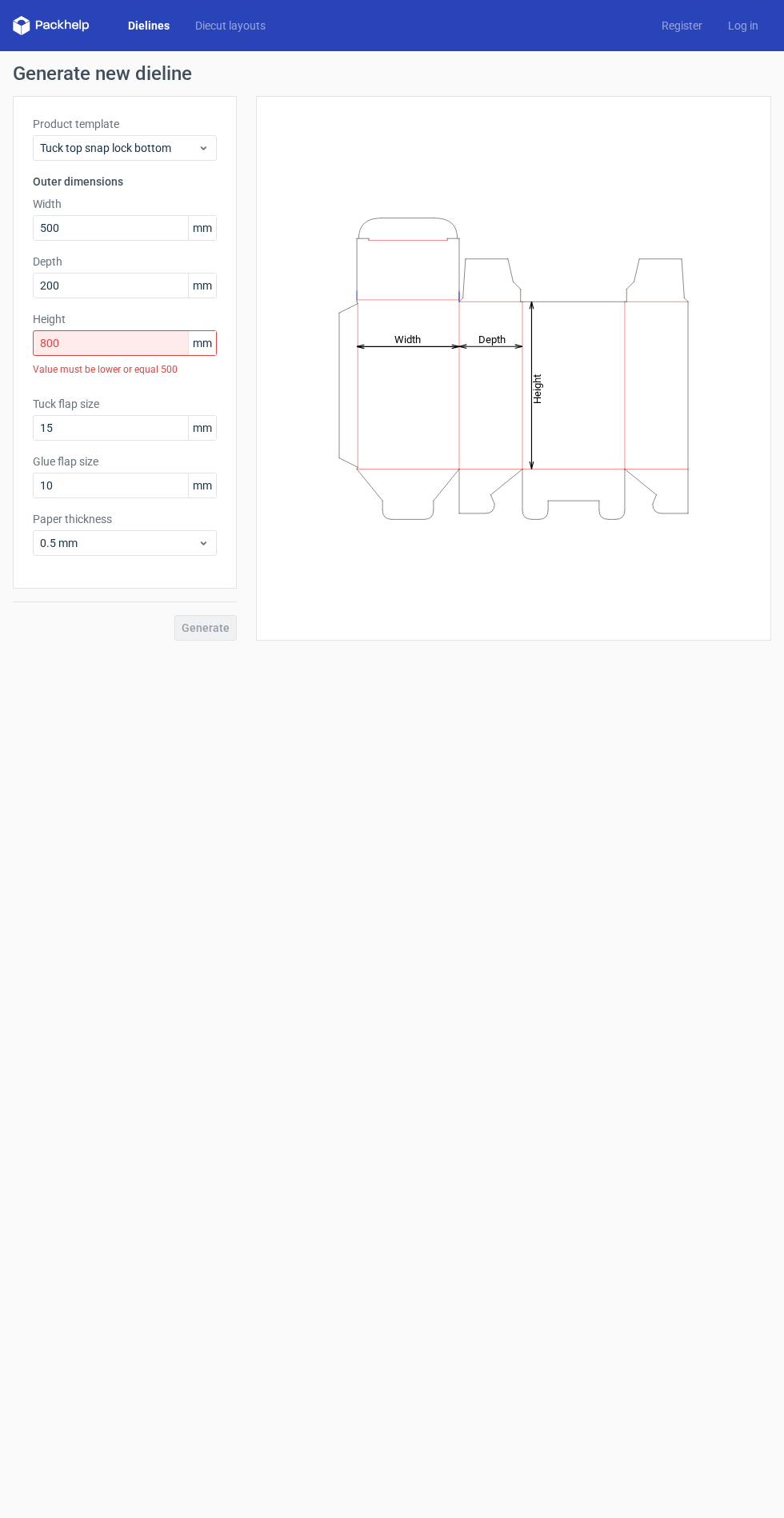
click at [538, 761] on form "Generate new dieline Product template Tuck top snap lock bottom Outer dimension…" at bounding box center [392, 784] width 784 height 1467
click at [566, 722] on form "Generate new dieline Product template Tuck top snap lock bottom Outer dimension…" at bounding box center [392, 784] width 784 height 1467
click at [144, 427] on input "15" at bounding box center [125, 427] width 184 height 26
click at [560, 766] on form "Generate new dieline Product template Tuck top snap lock bottom Outer dimension…" at bounding box center [392, 784] width 784 height 1467
click at [198, 633] on div "Generate" at bounding box center [125, 615] width 223 height 52
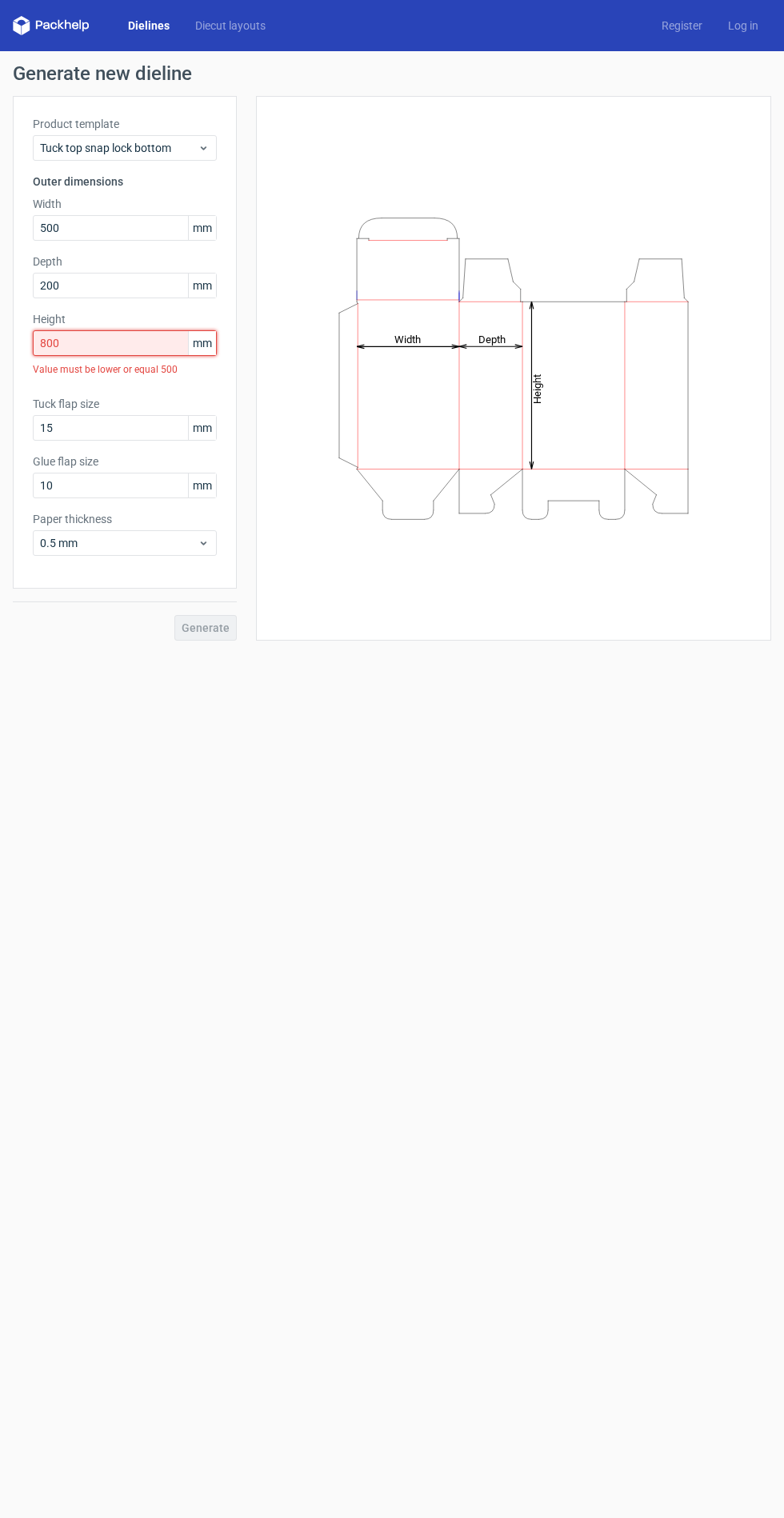
click at [146, 343] on input "800" at bounding box center [125, 343] width 184 height 26
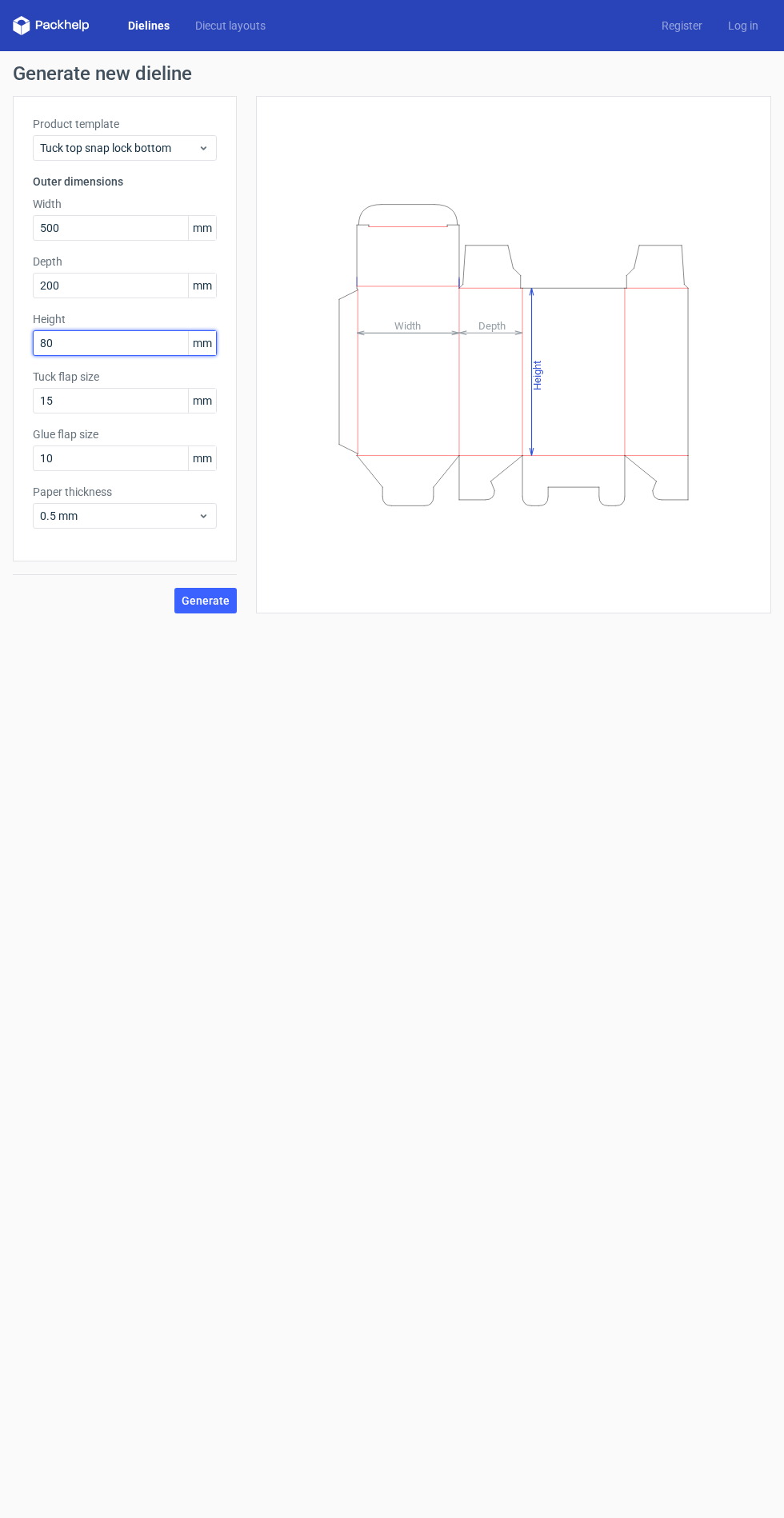
type input "8"
type input "500"
click at [174, 588] on button "Generate" at bounding box center [205, 600] width 62 height 26
